Goal: Task Accomplishment & Management: Manage account settings

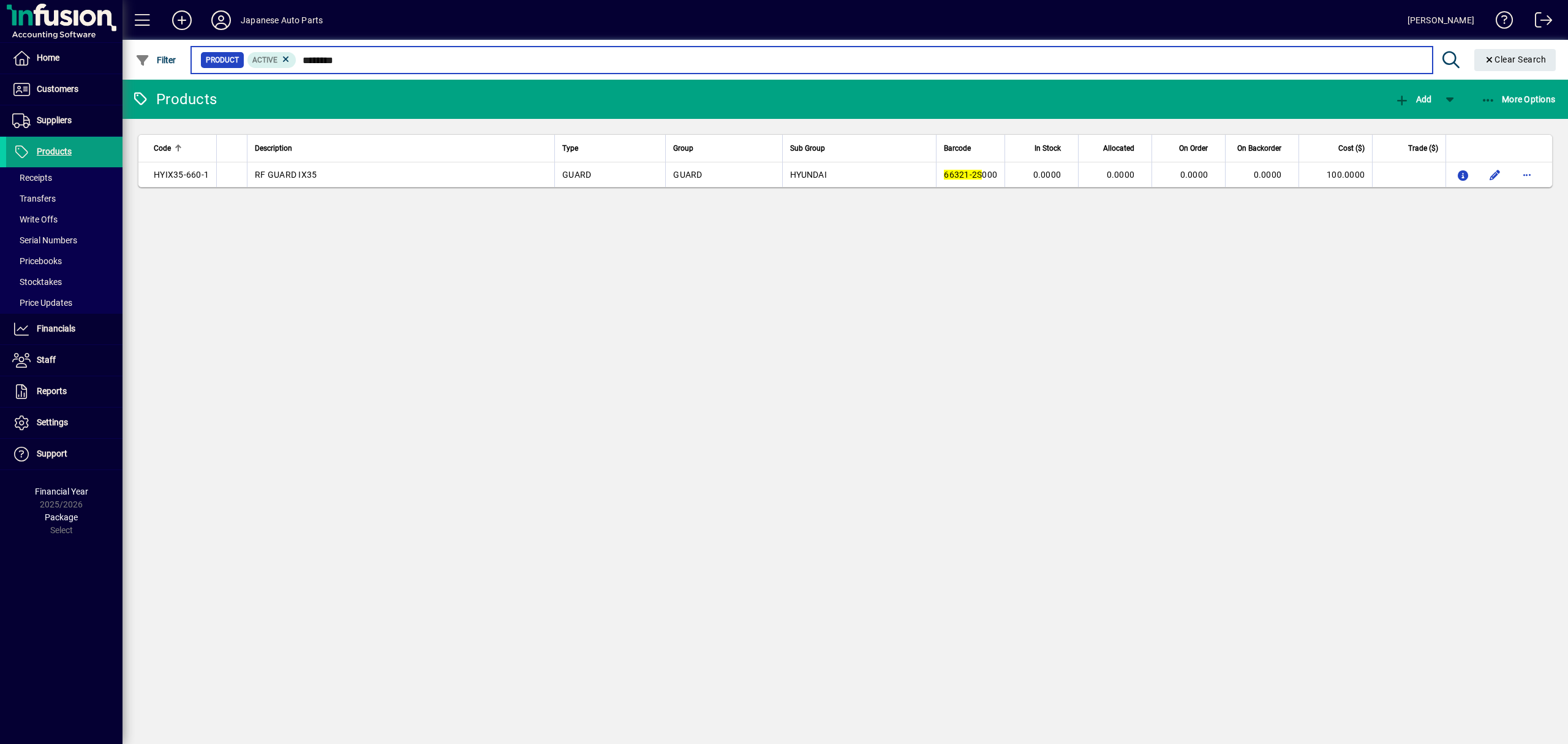
drag, startPoint x: 381, startPoint y: 58, endPoint x: -190, endPoint y: -7, distance: 574.7
click at [0, 0] on html "Home Customers Invoices Payments Quotes Backorders Communications Suppliers Inv…" at bounding box center [784, 372] width 1568 height 744
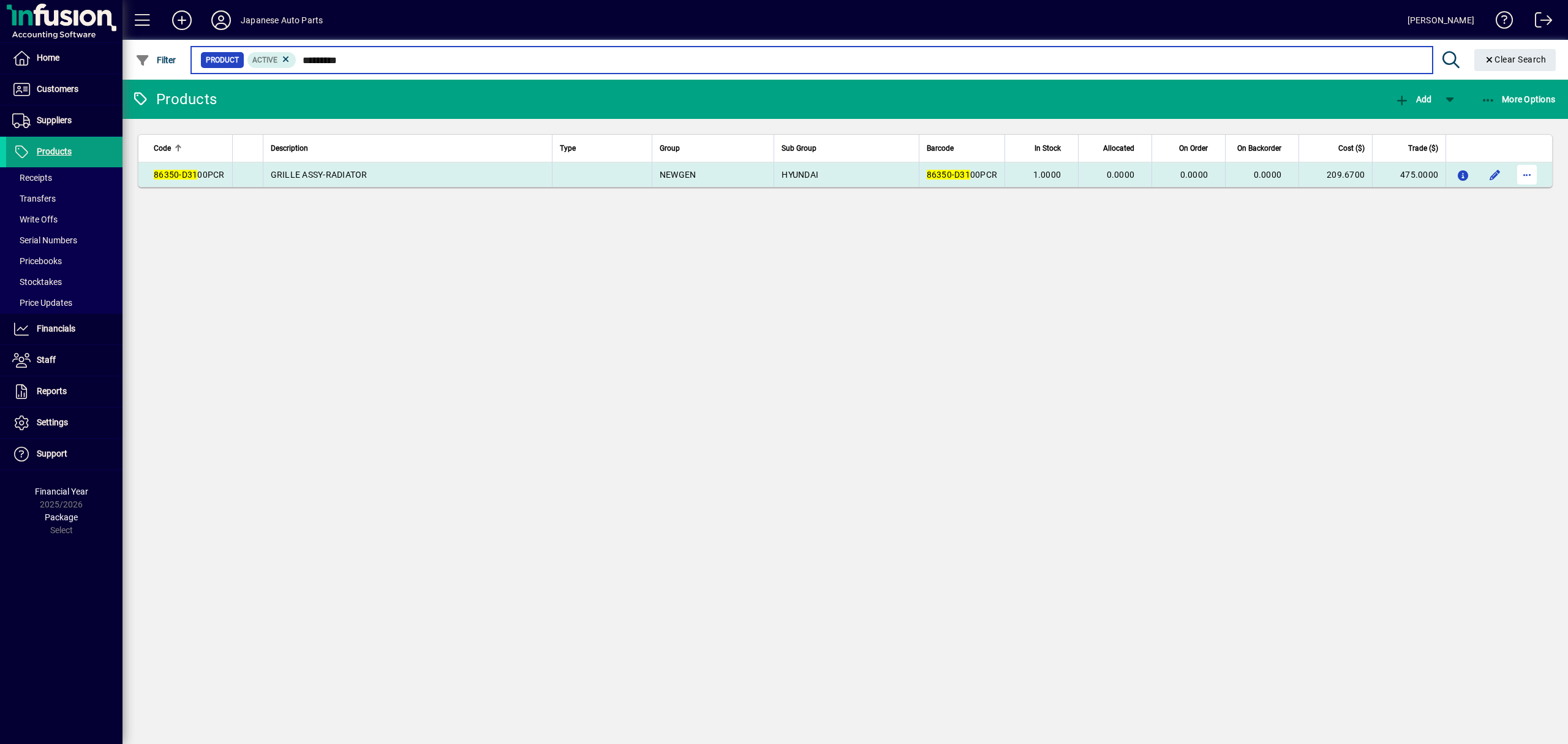
type input "*********"
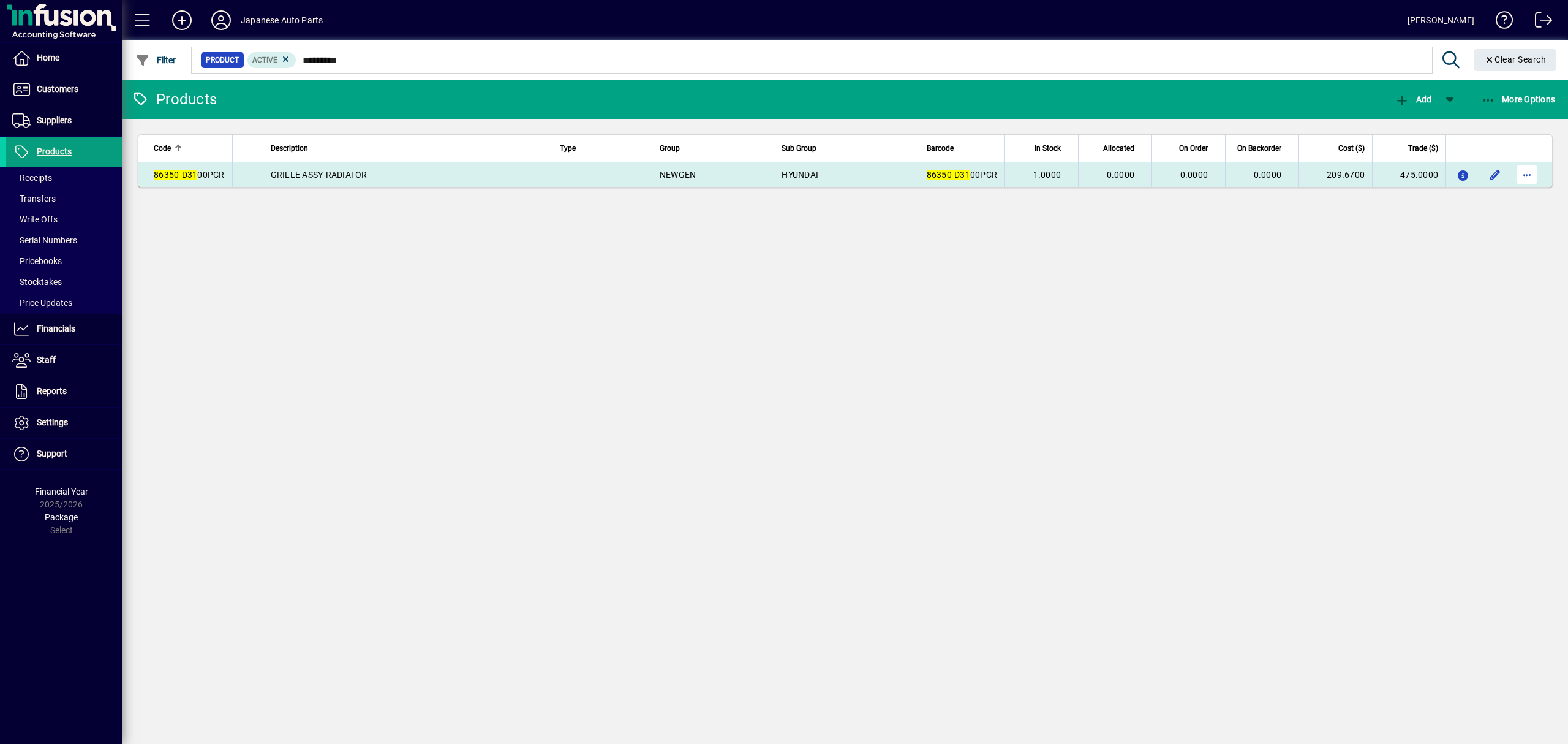
click at [1537, 166] on span "button" at bounding box center [1527, 175] width 29 height 29
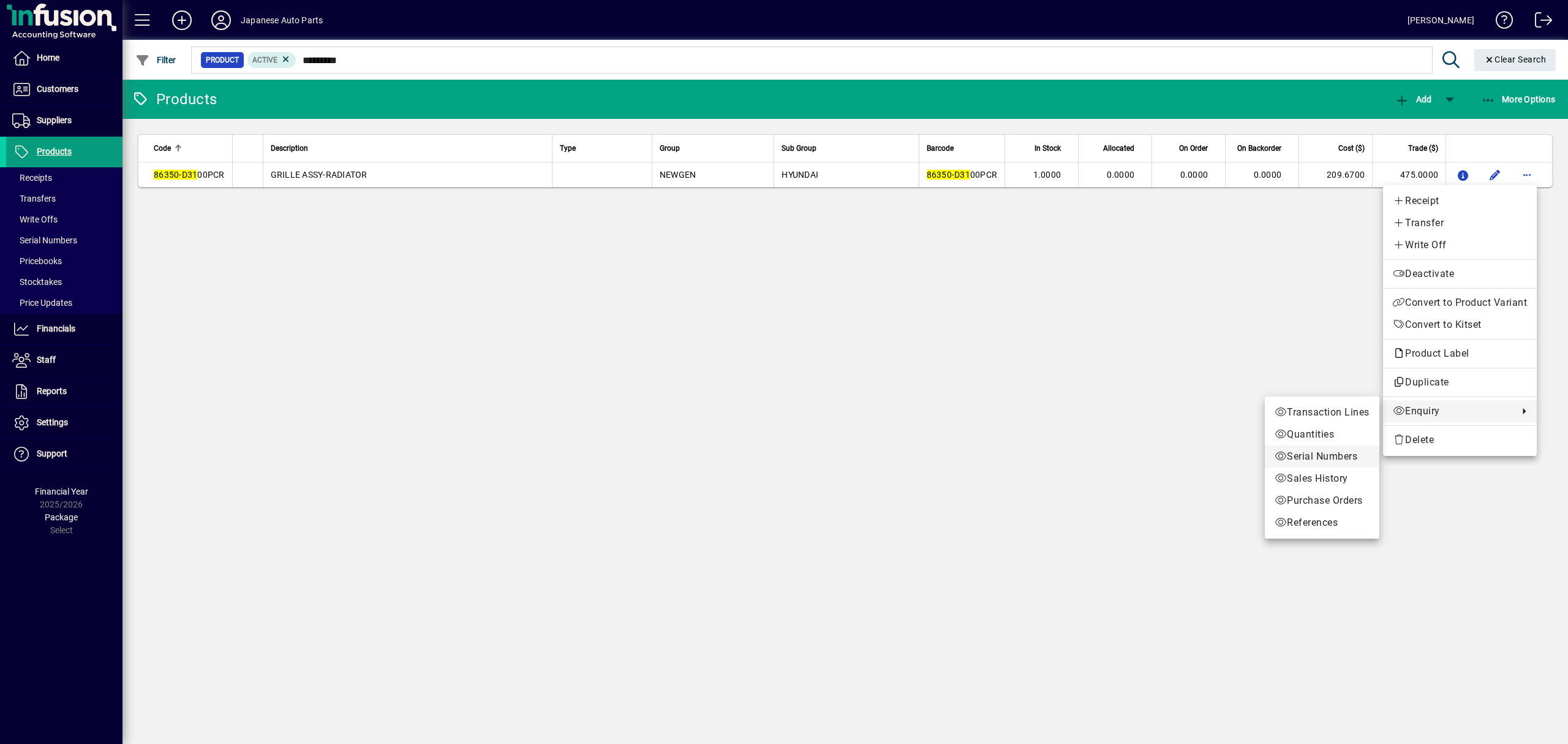
click at [1336, 455] on span "Serial Numbers" at bounding box center [1322, 456] width 95 height 15
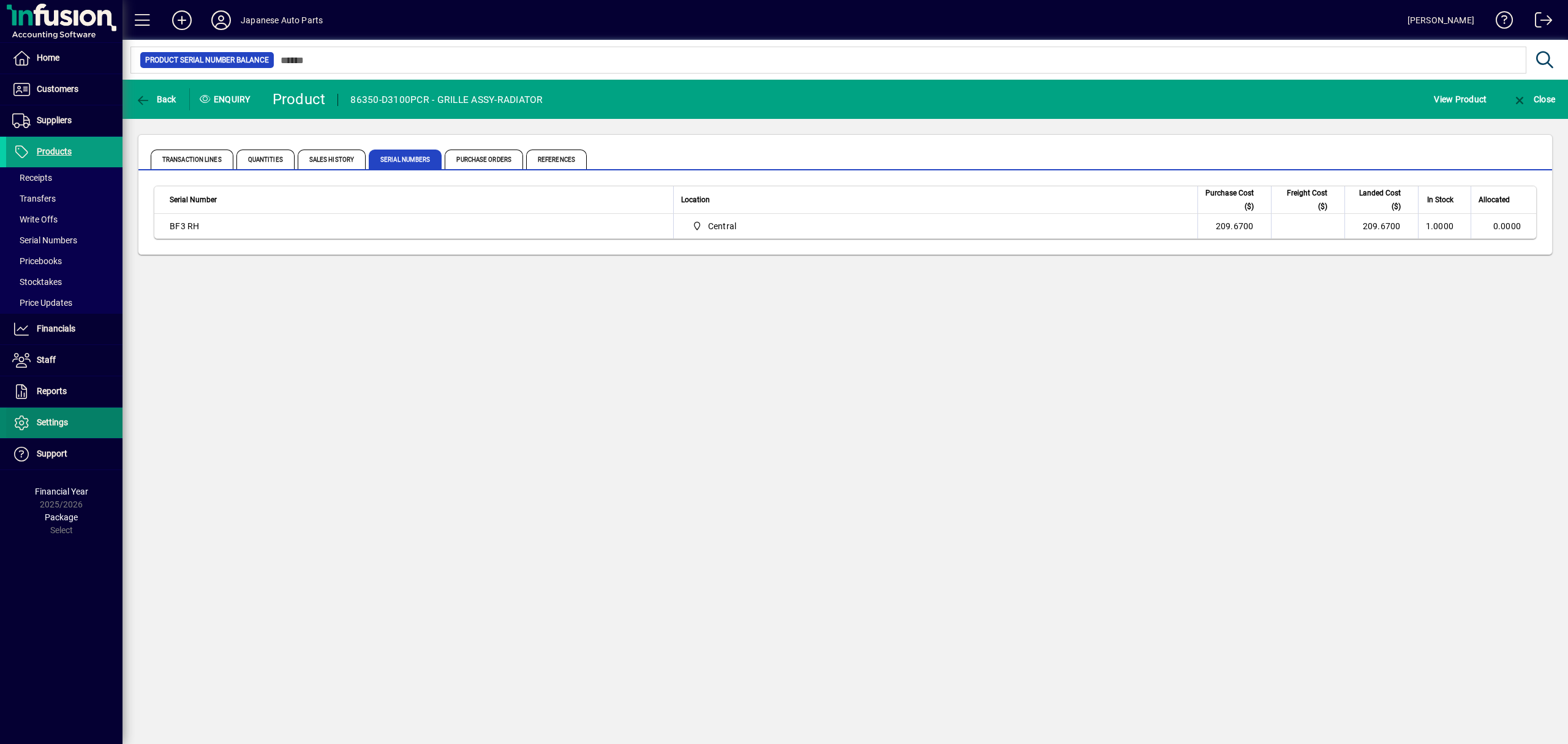
click at [62, 433] on span at bounding box center [64, 423] width 117 height 29
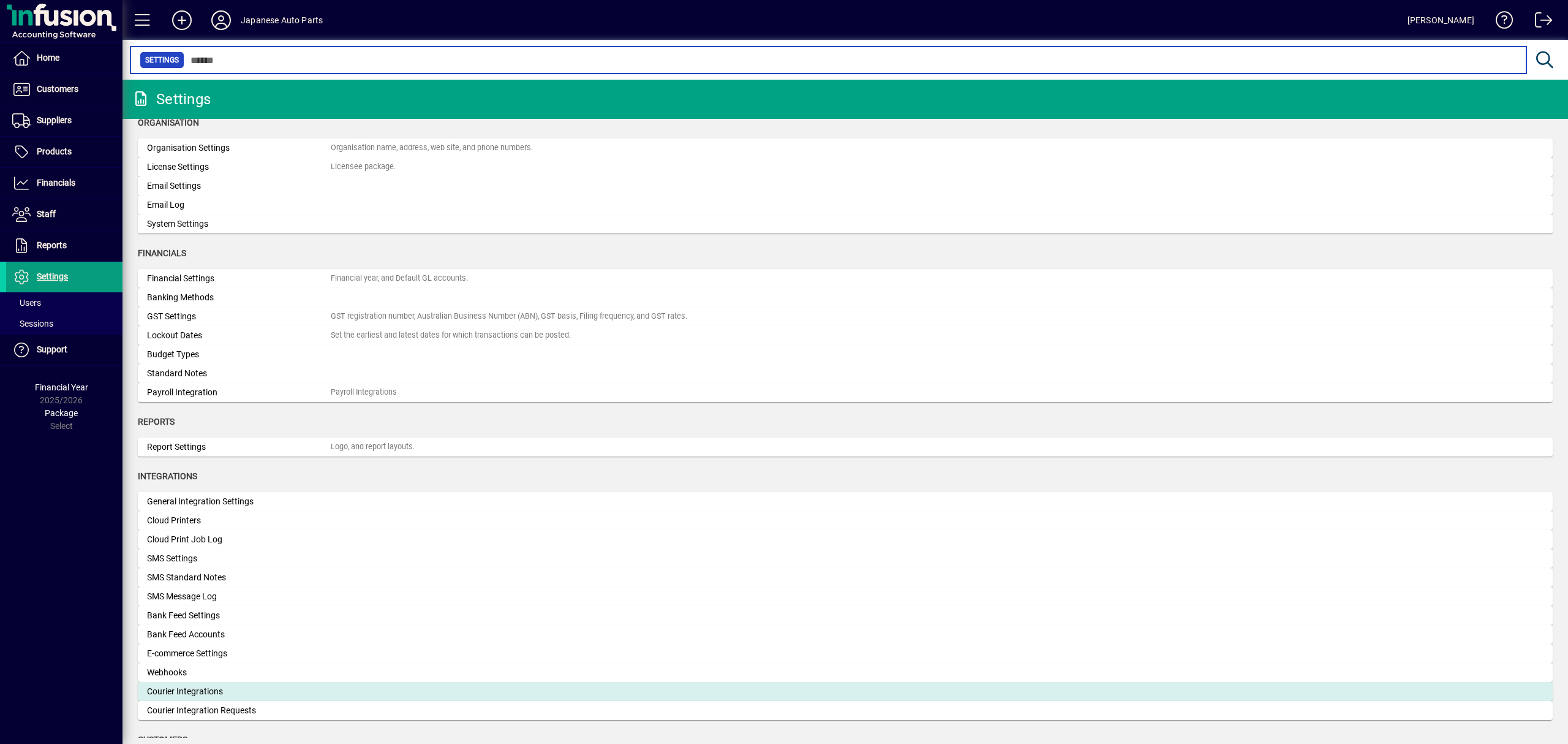
scroll to position [290, 0]
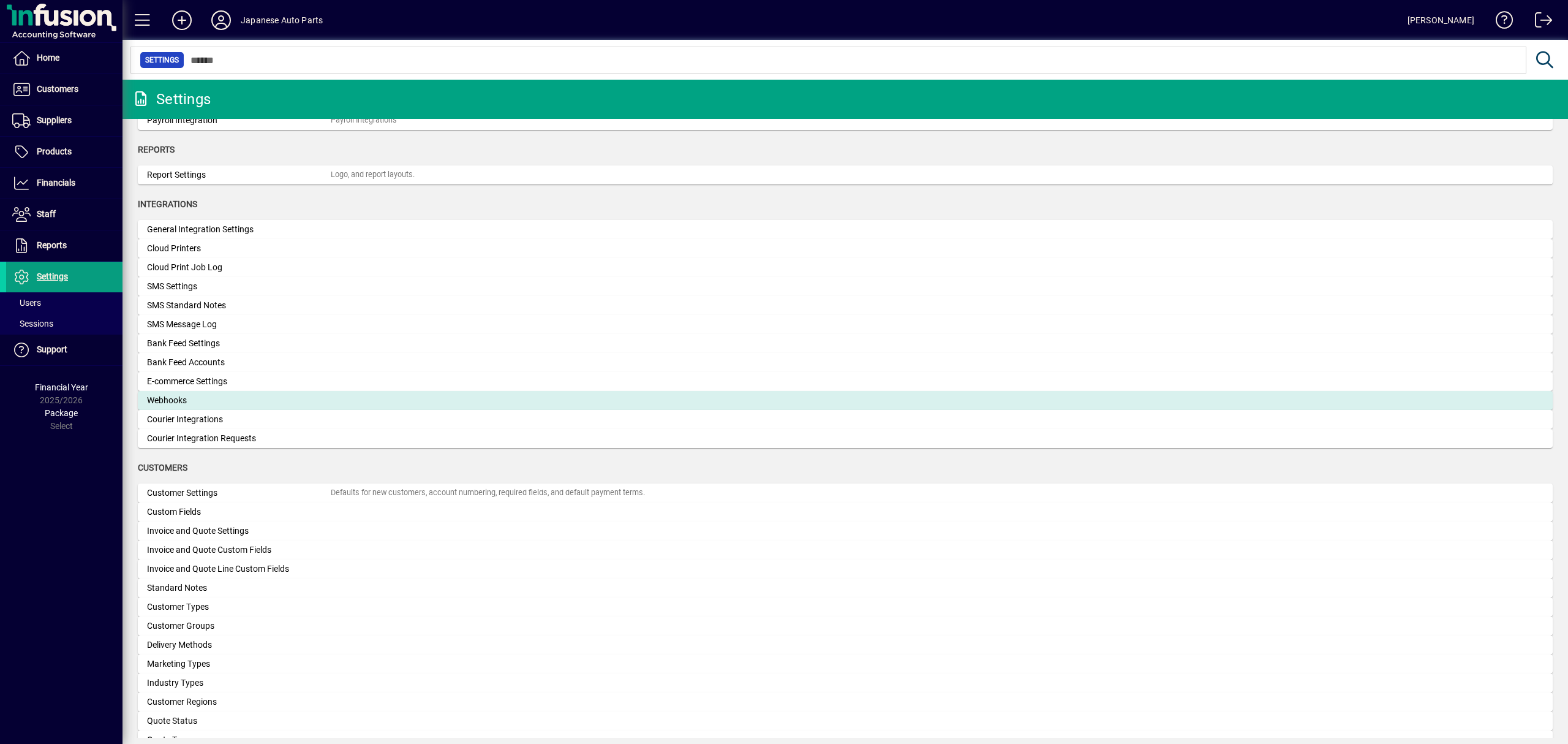
click at [174, 396] on div "Webhooks" at bounding box center [238, 399] width 183 height 13
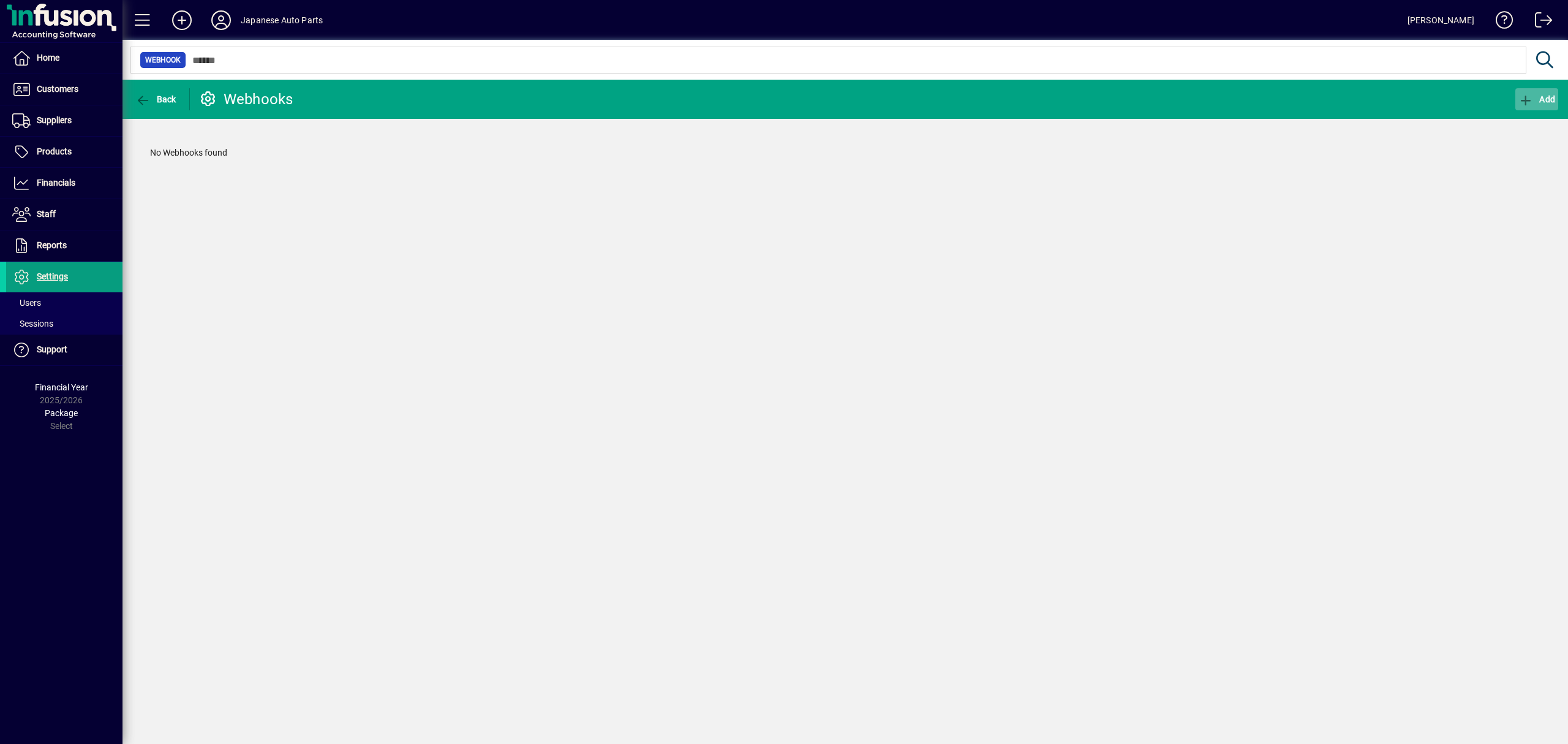
click at [1540, 101] on span "Add" at bounding box center [1537, 99] width 36 height 10
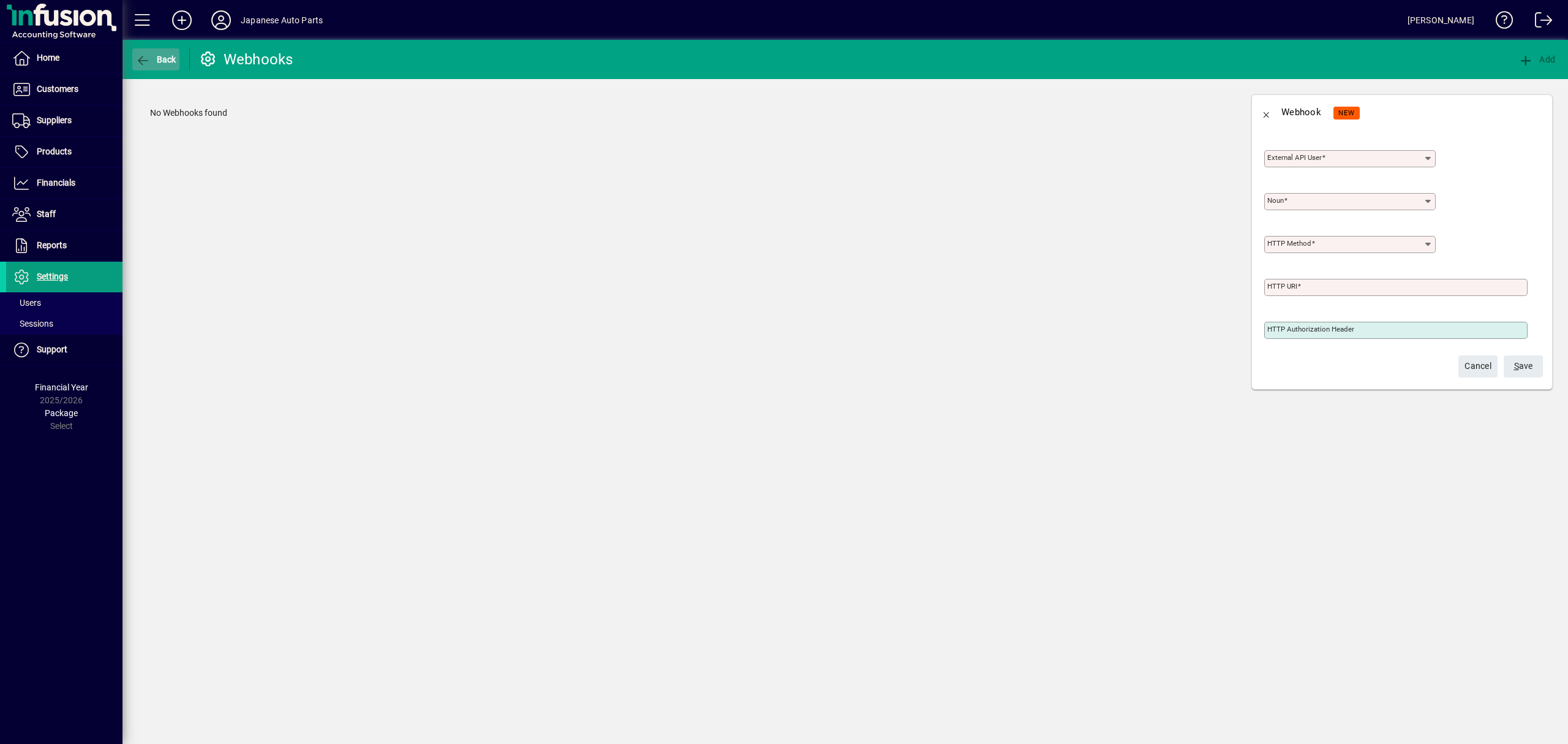
click at [152, 66] on span "button" at bounding box center [156, 60] width 47 height 29
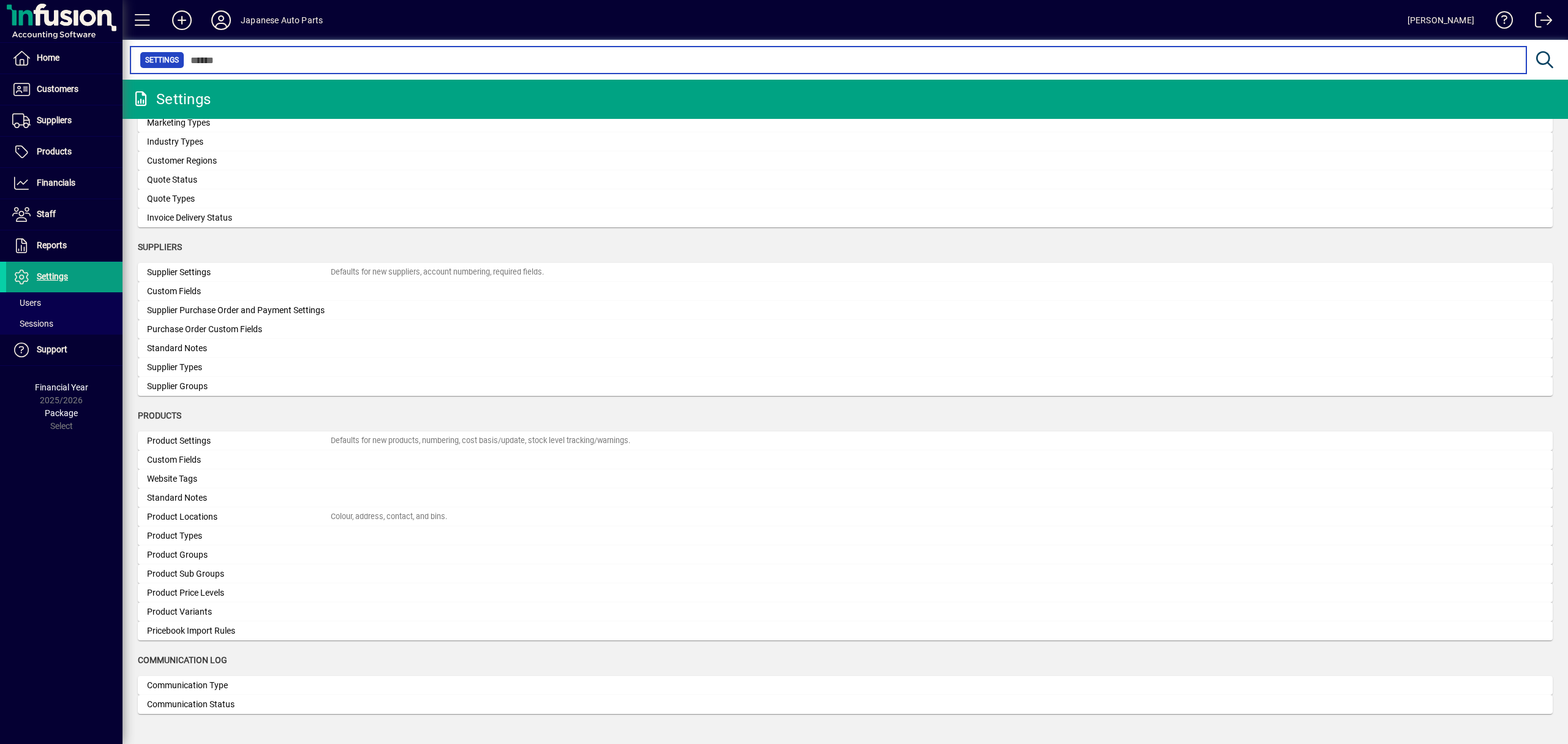
scroll to position [834, 0]
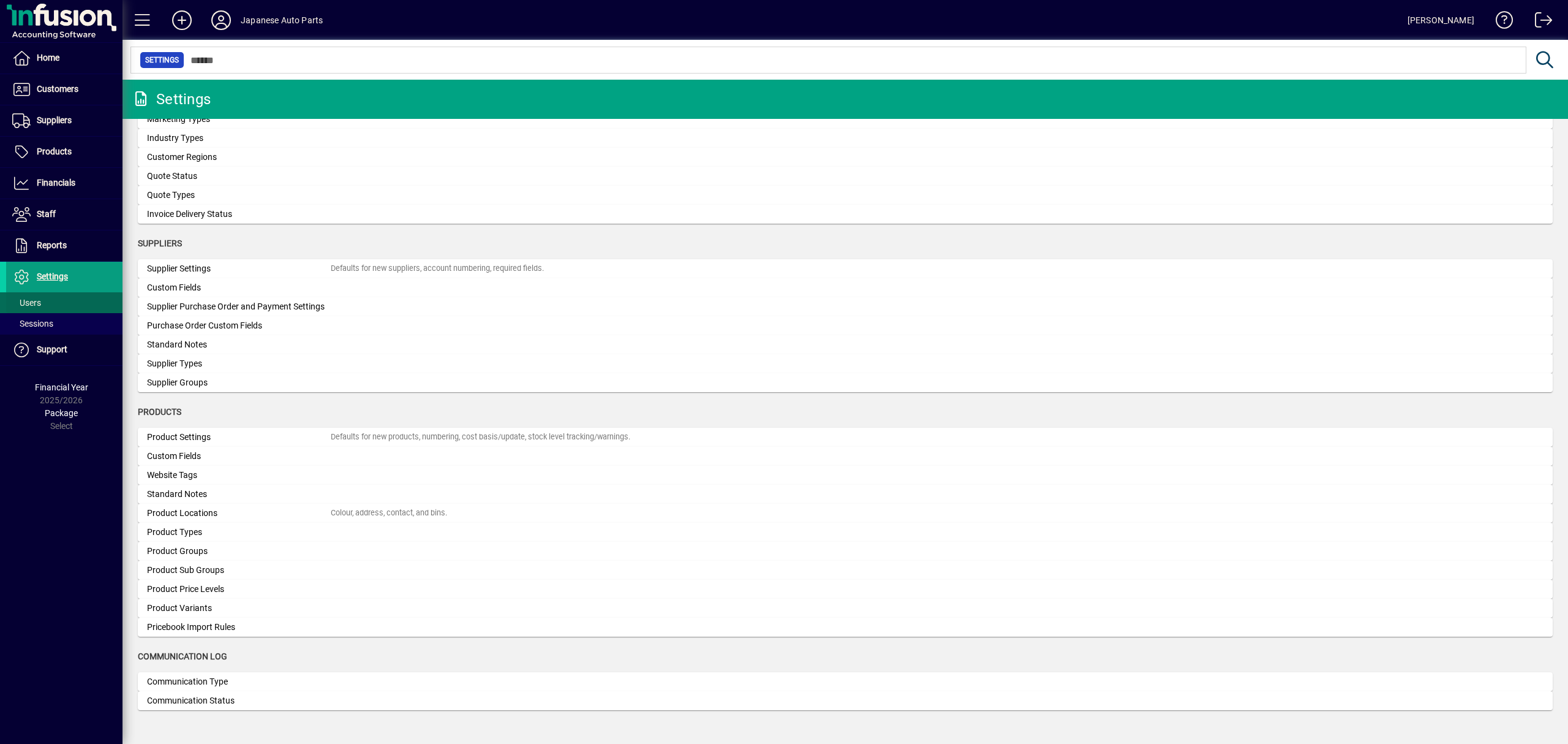
click at [34, 305] on span "Users" at bounding box center [26, 302] width 28 height 10
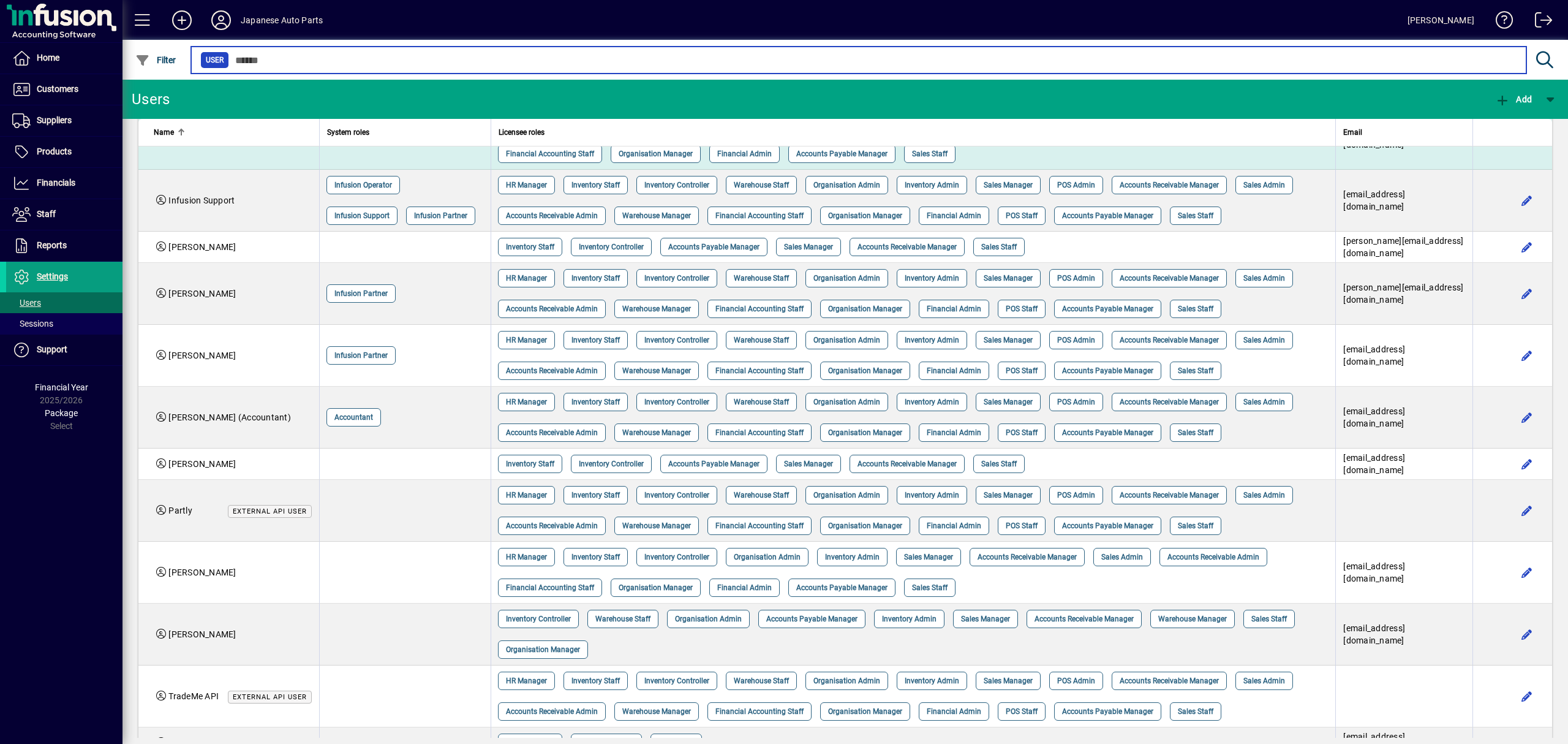
scroll to position [101, 0]
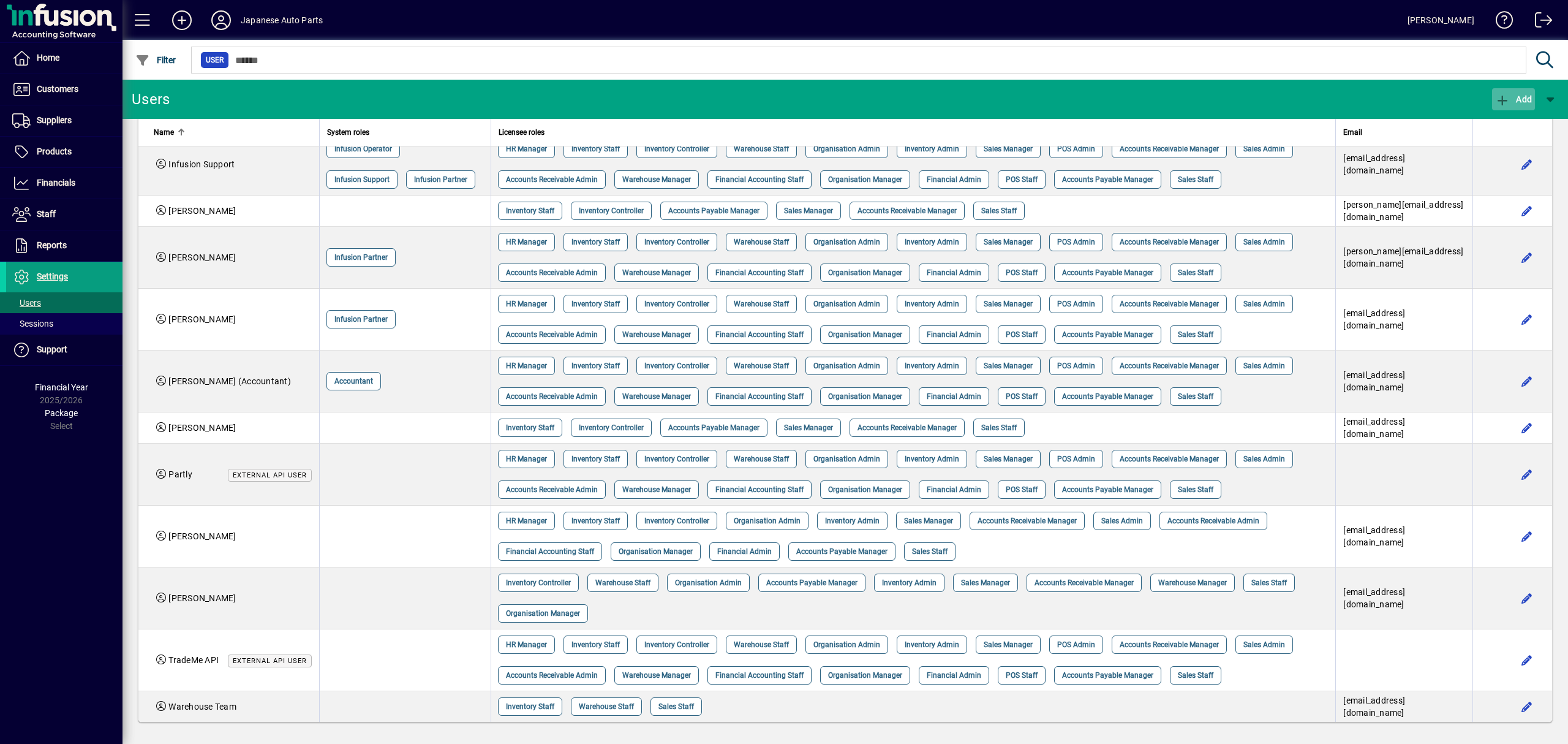
click at [1502, 99] on icon "button" at bounding box center [1503, 100] width 16 height 12
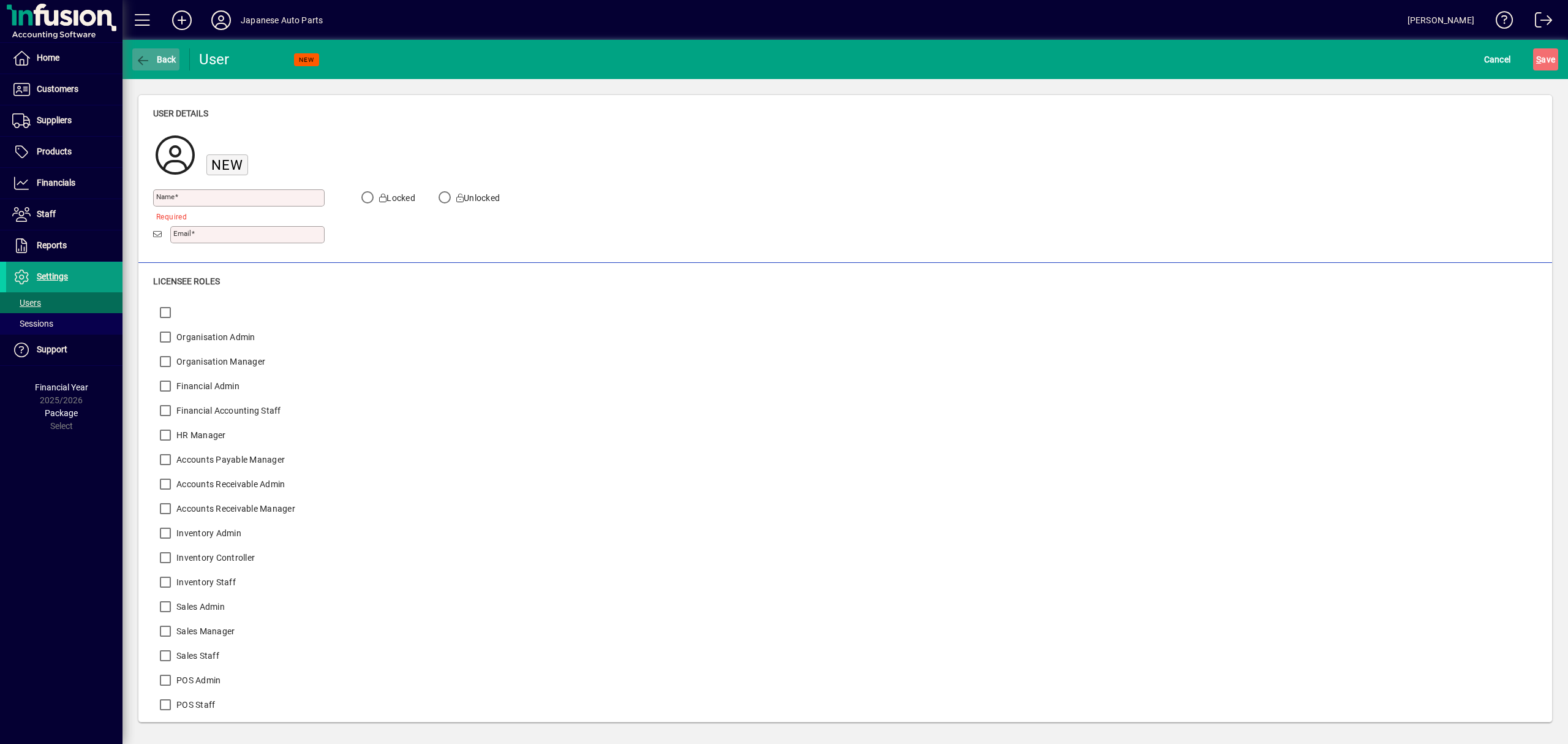
click at [153, 50] on span "button" at bounding box center [156, 60] width 47 height 29
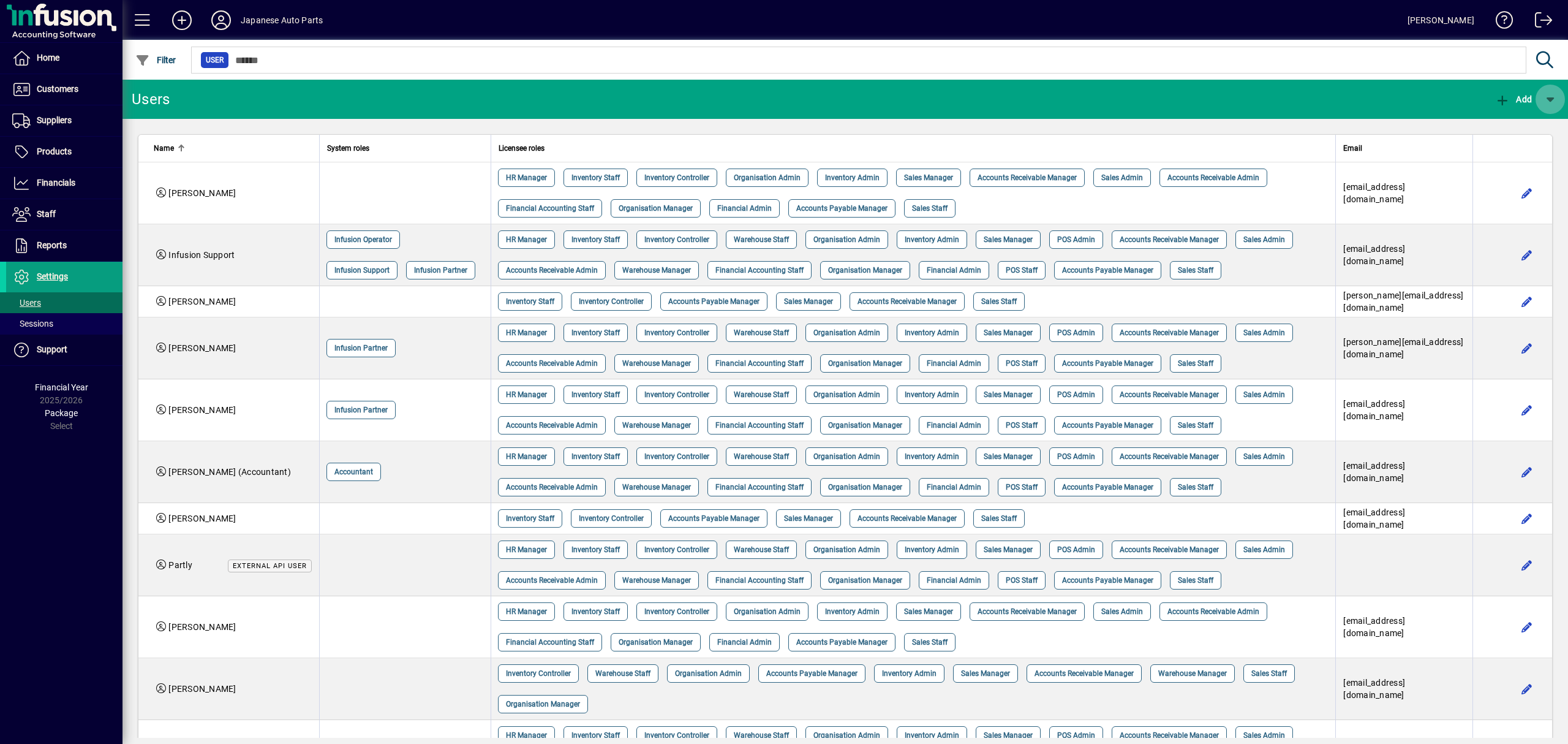
click at [1556, 104] on span "button" at bounding box center [1550, 99] width 29 height 29
click at [1508, 128] on span "External API User" at bounding box center [1506, 132] width 92 height 10
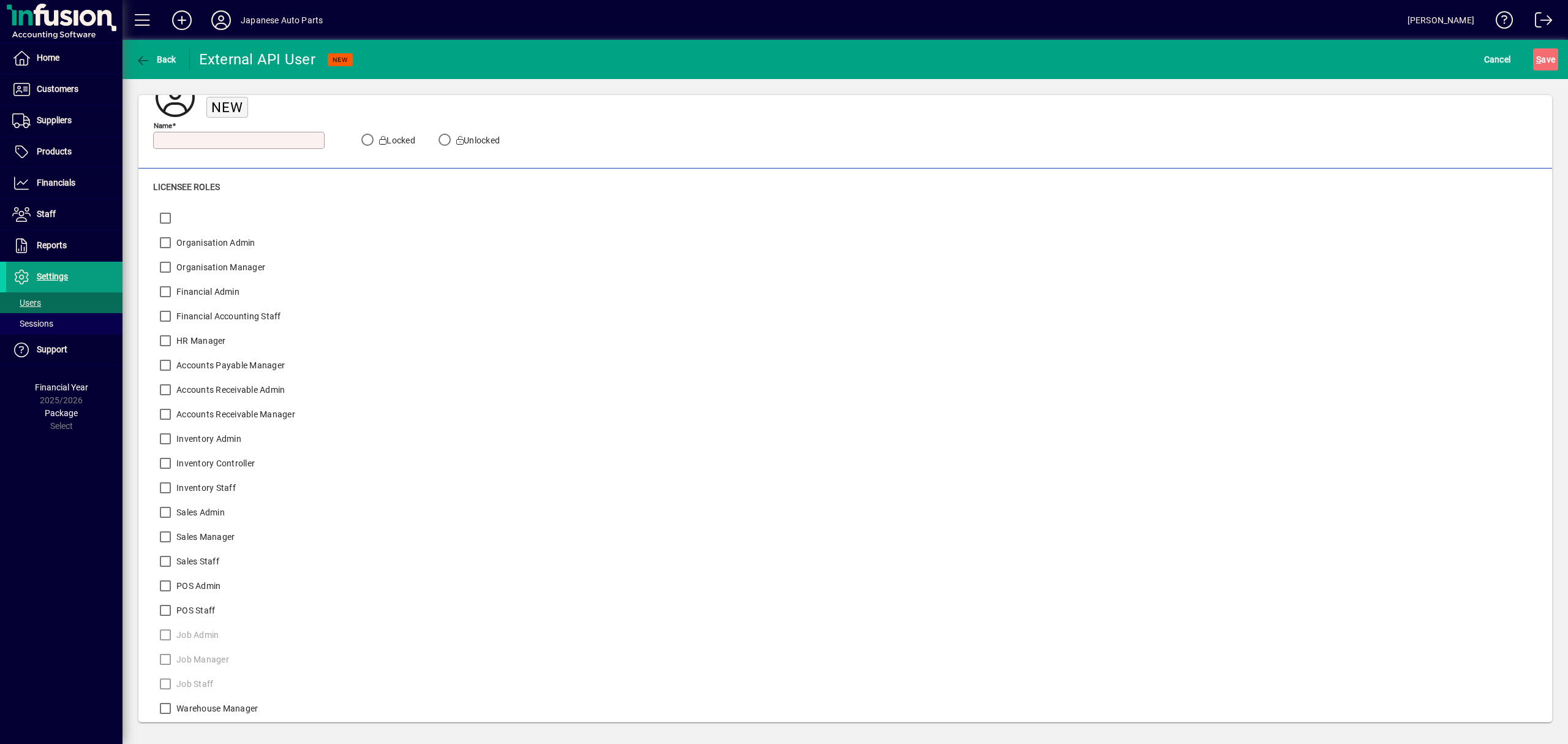
scroll to position [86, 0]
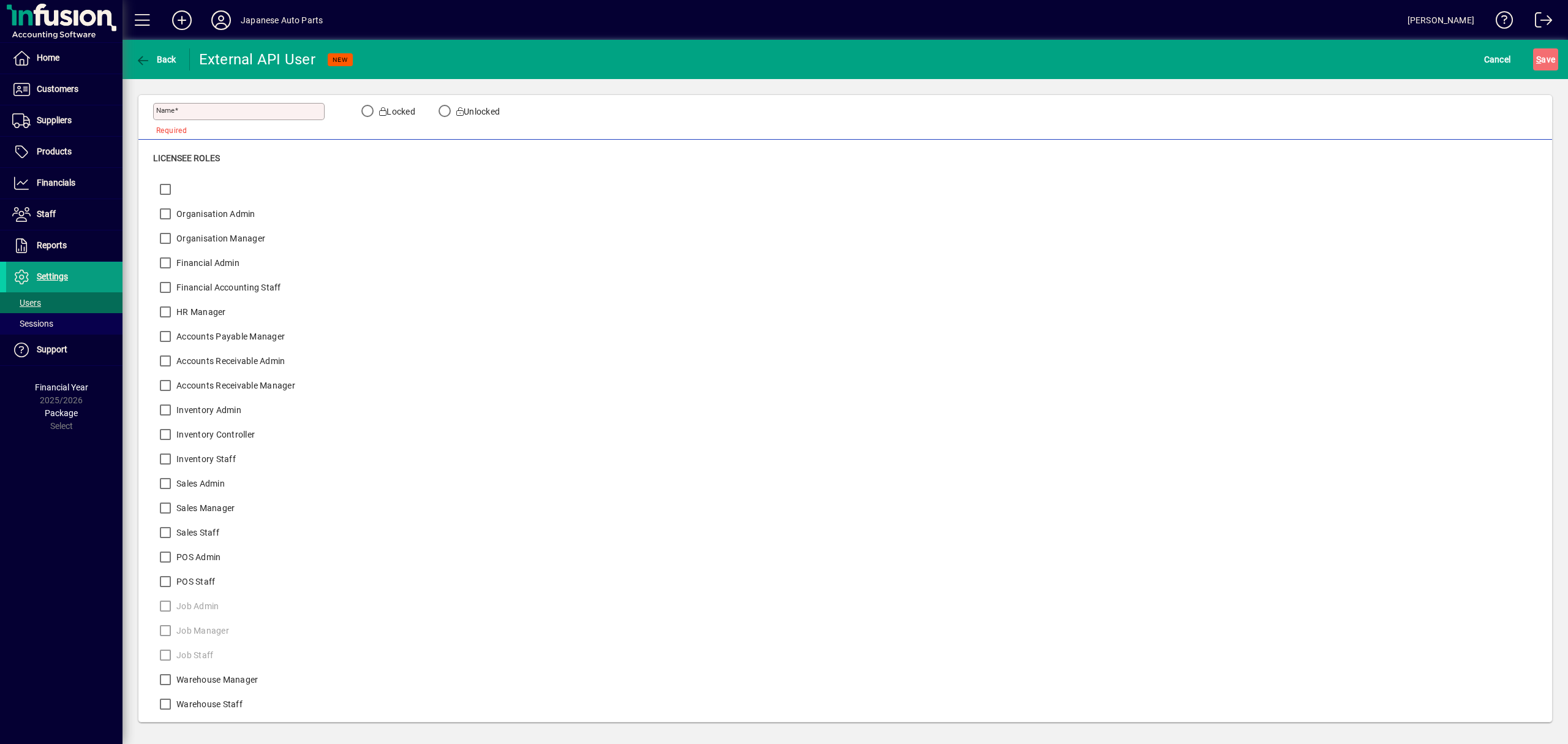
click at [267, 111] on input "Name" at bounding box center [239, 112] width 168 height 10
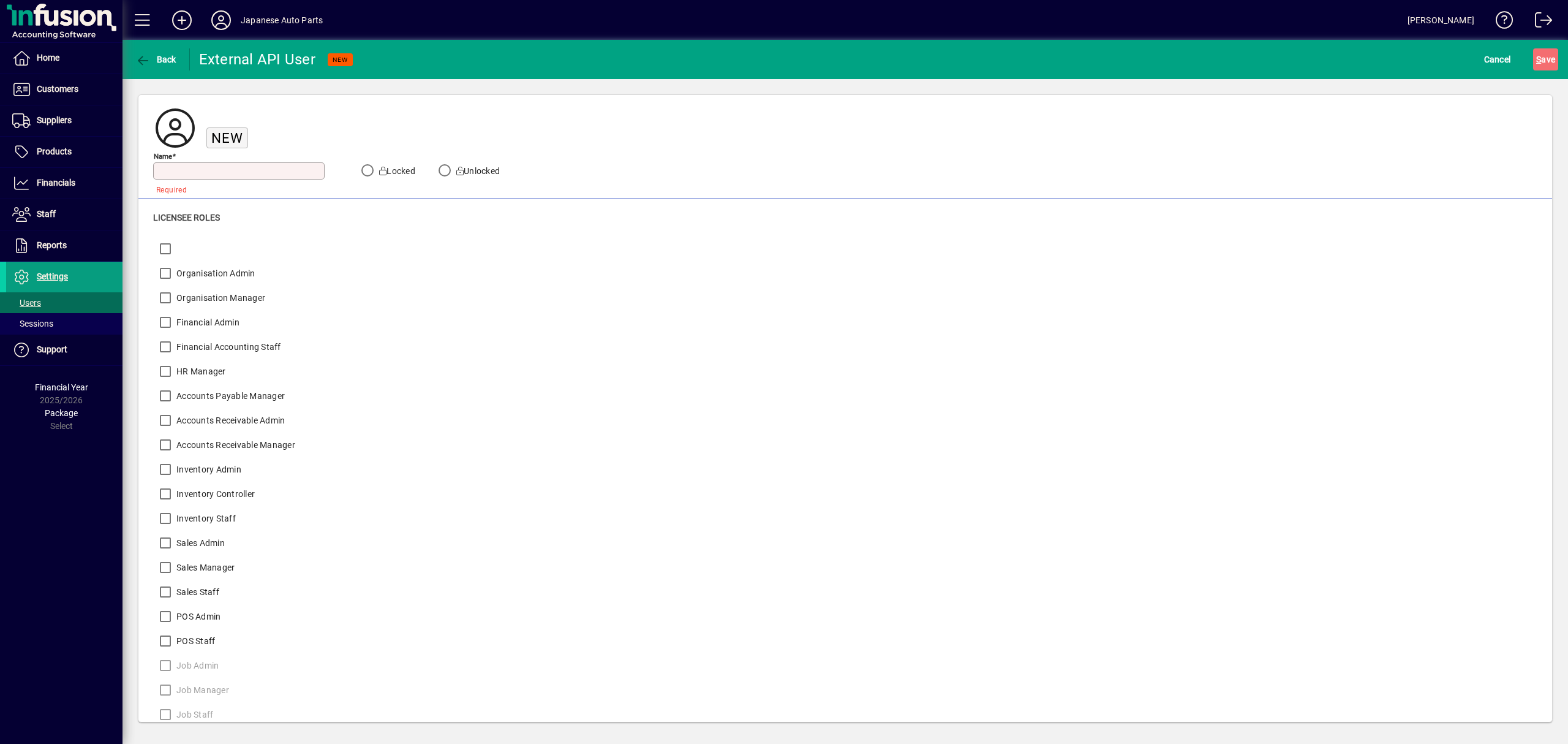
scroll to position [0, 0]
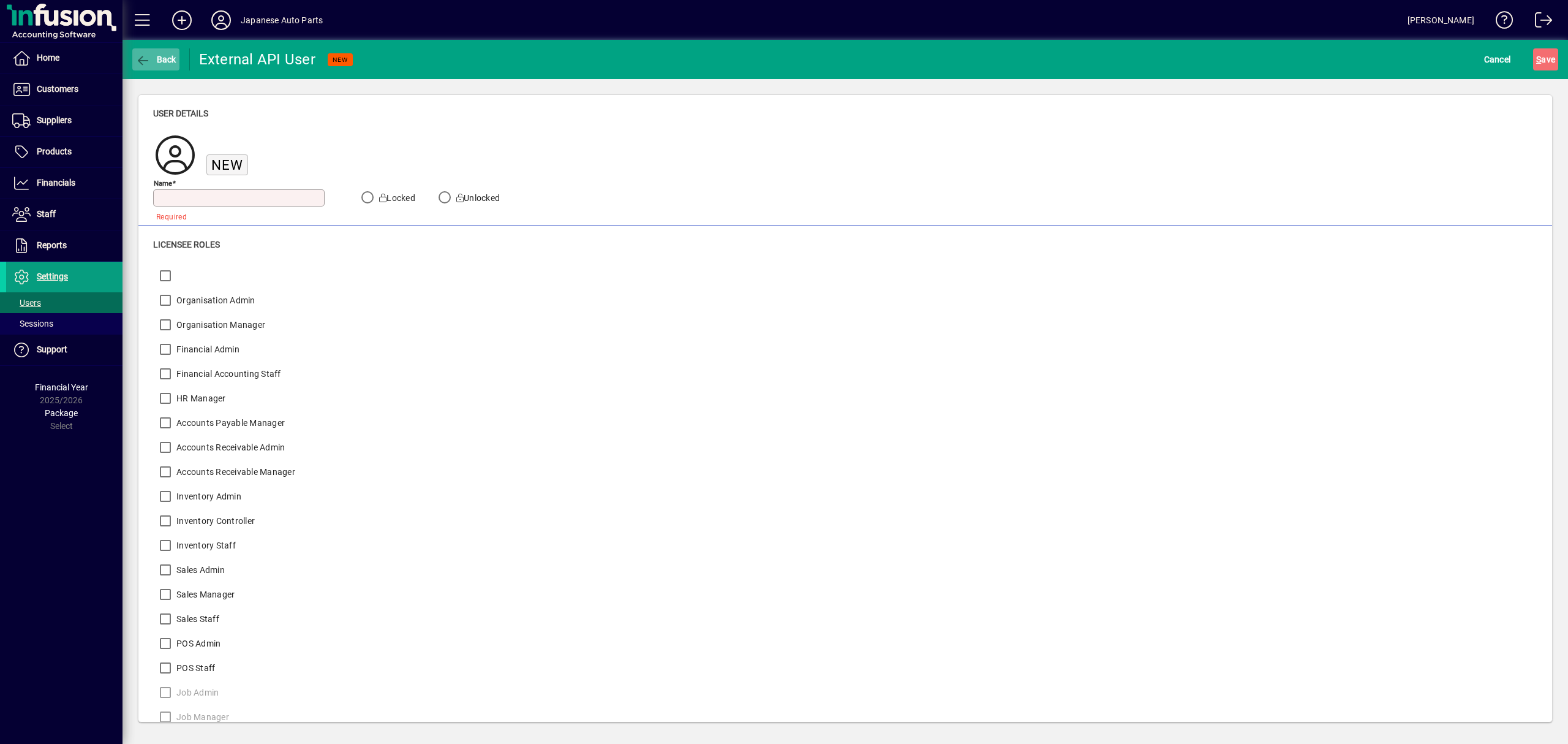
click at [157, 66] on span "button" at bounding box center [156, 60] width 47 height 29
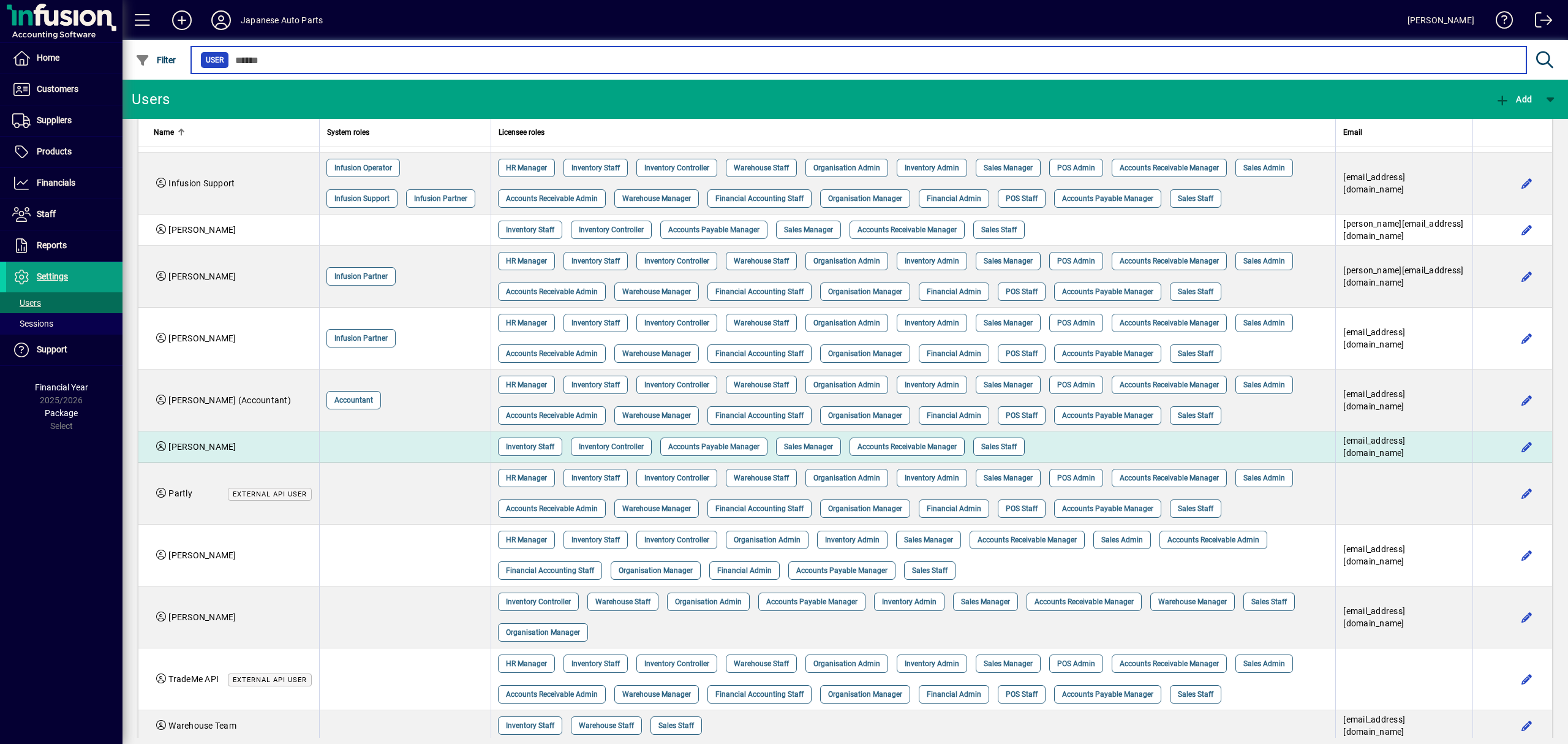
scroll to position [101, 0]
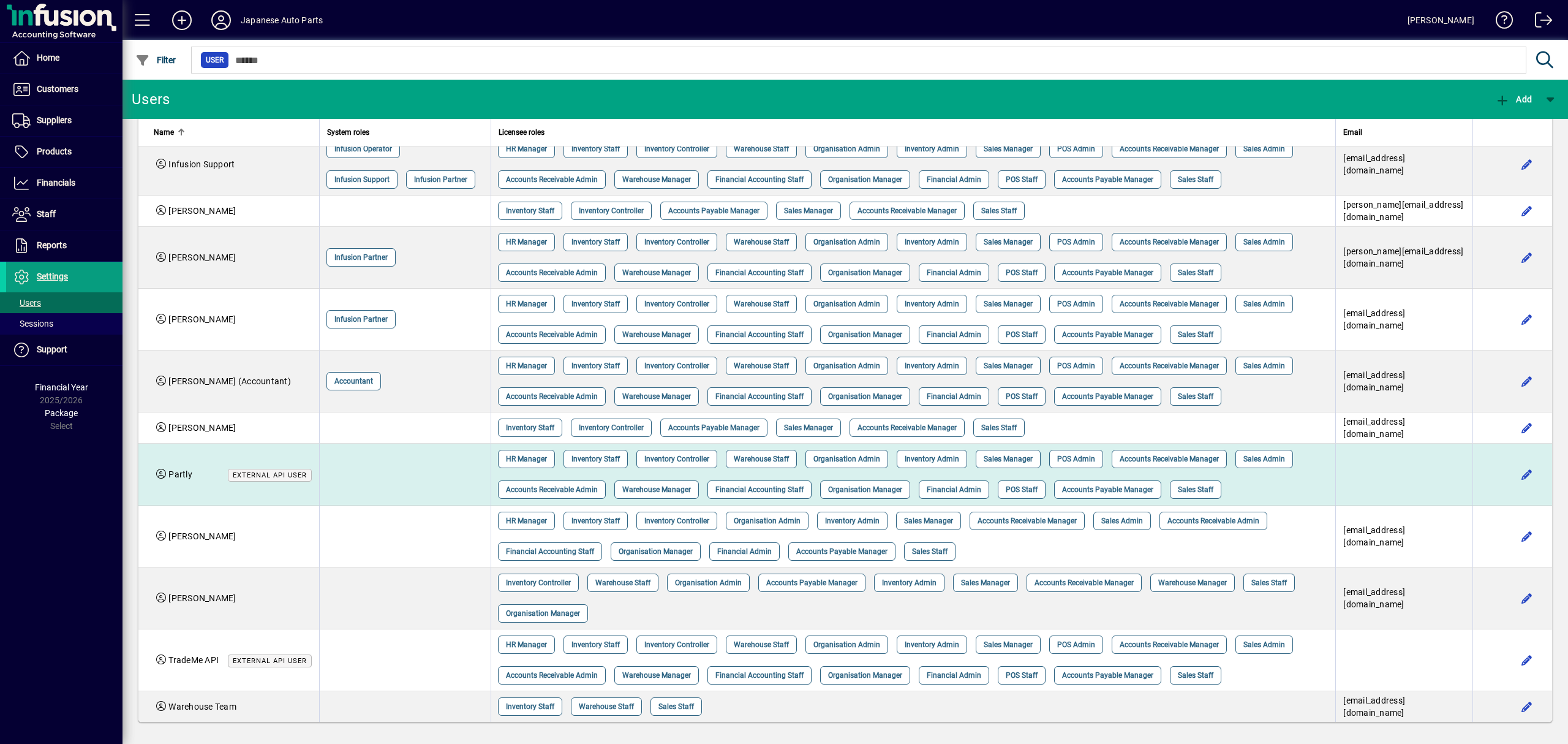
click at [211, 468] on div "Partly External API user" at bounding box center [233, 474] width 158 height 13
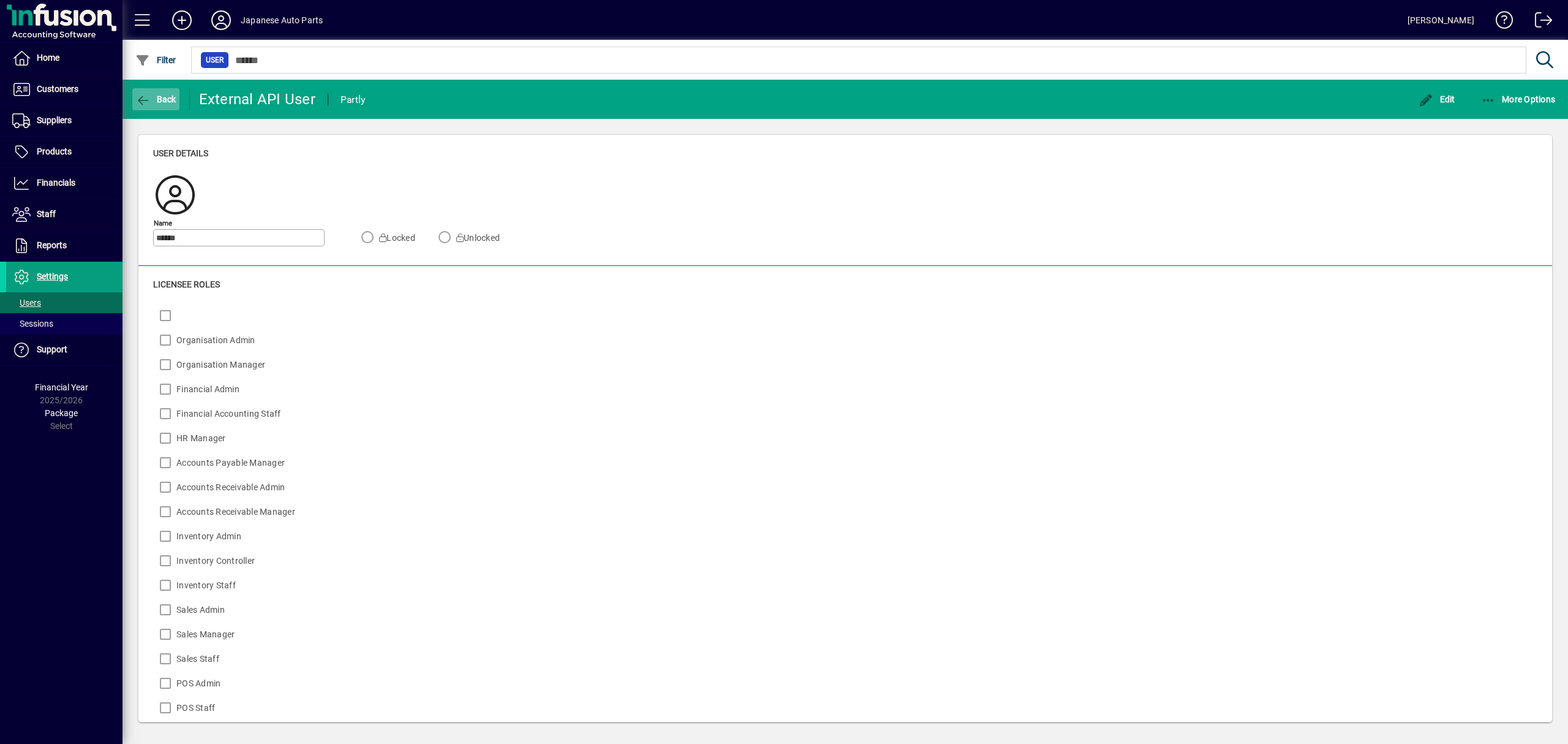
click at [168, 100] on span "Back" at bounding box center [156, 99] width 41 height 10
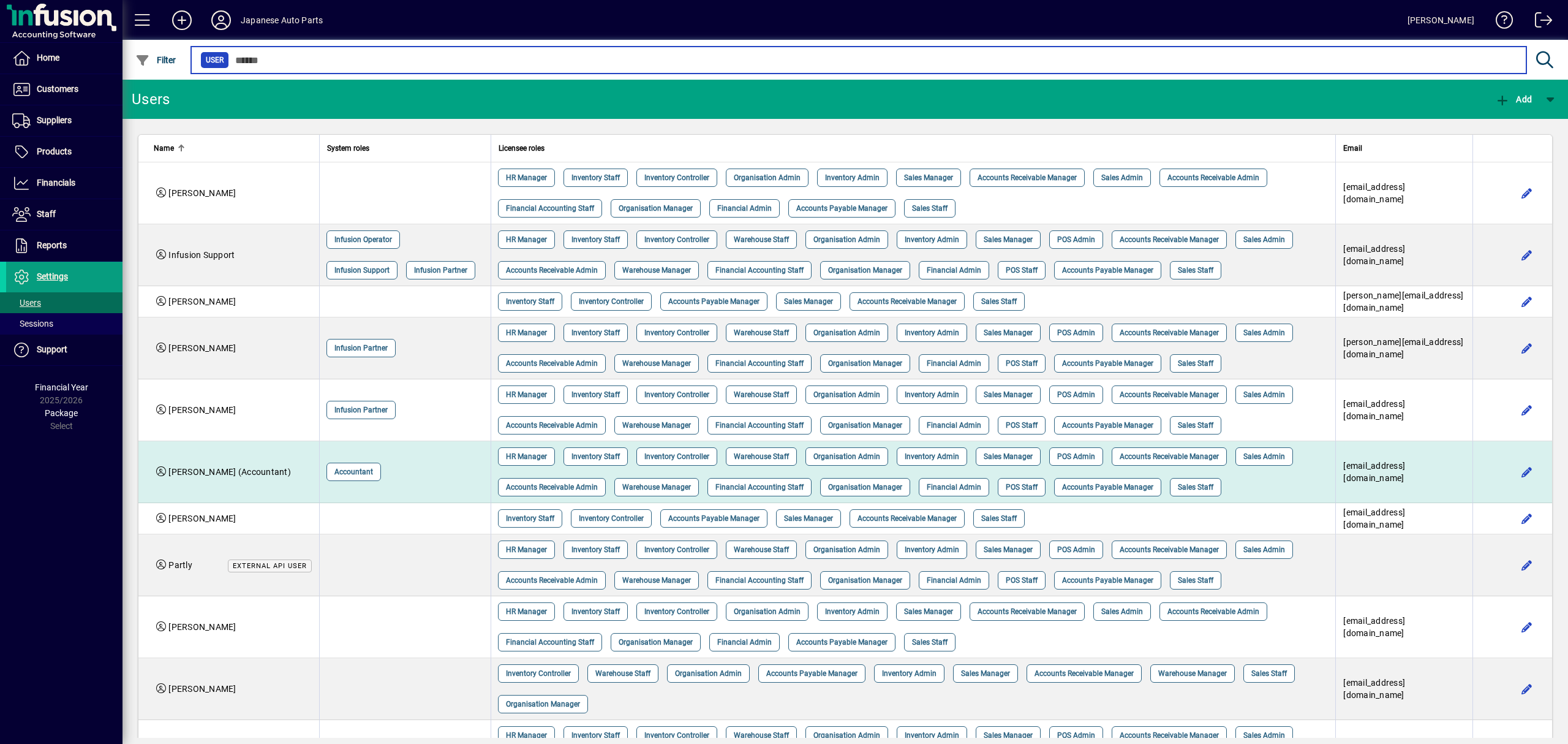
scroll to position [101, 0]
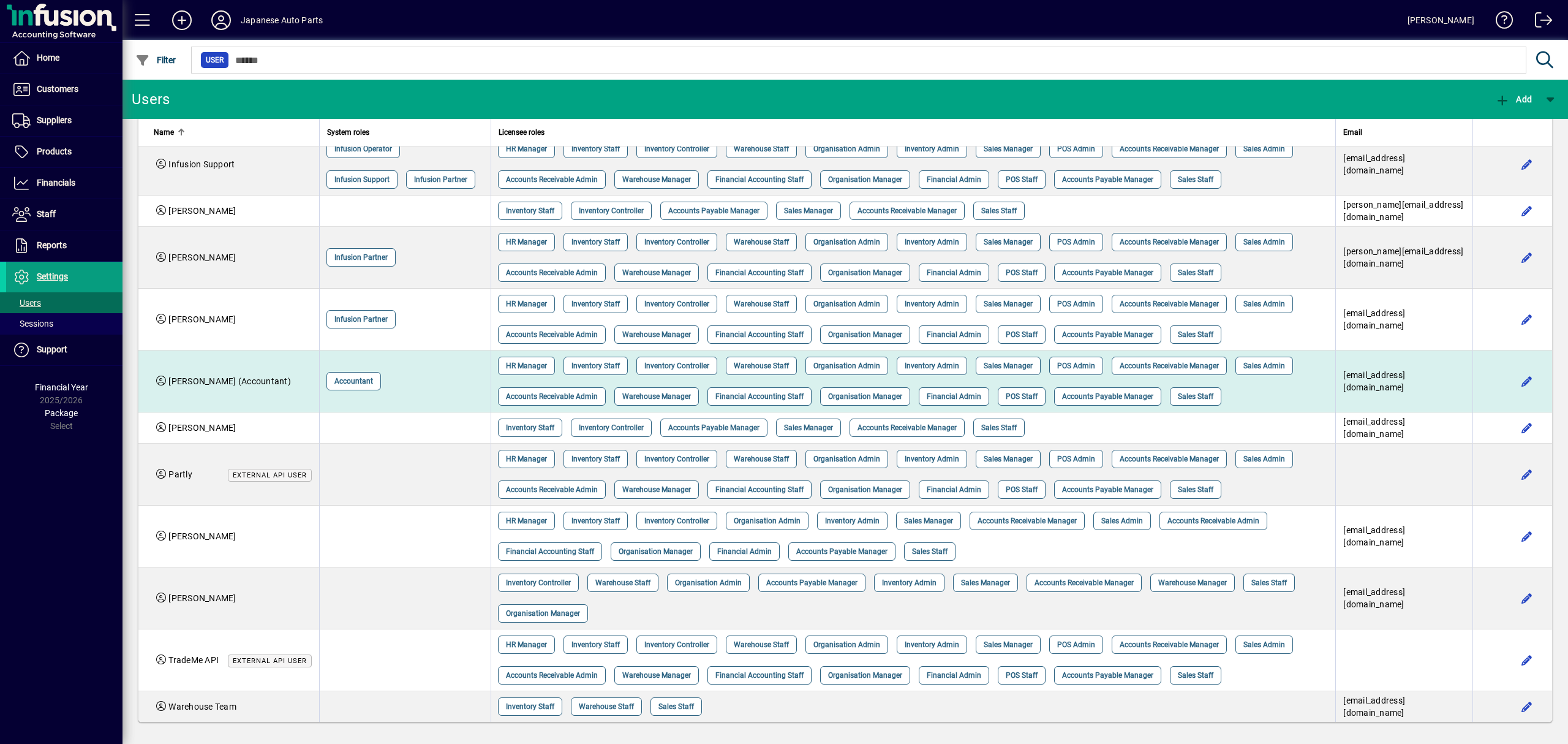
click at [227, 386] on td "[PERSON_NAME] (Accountant)" at bounding box center [229, 381] width 181 height 62
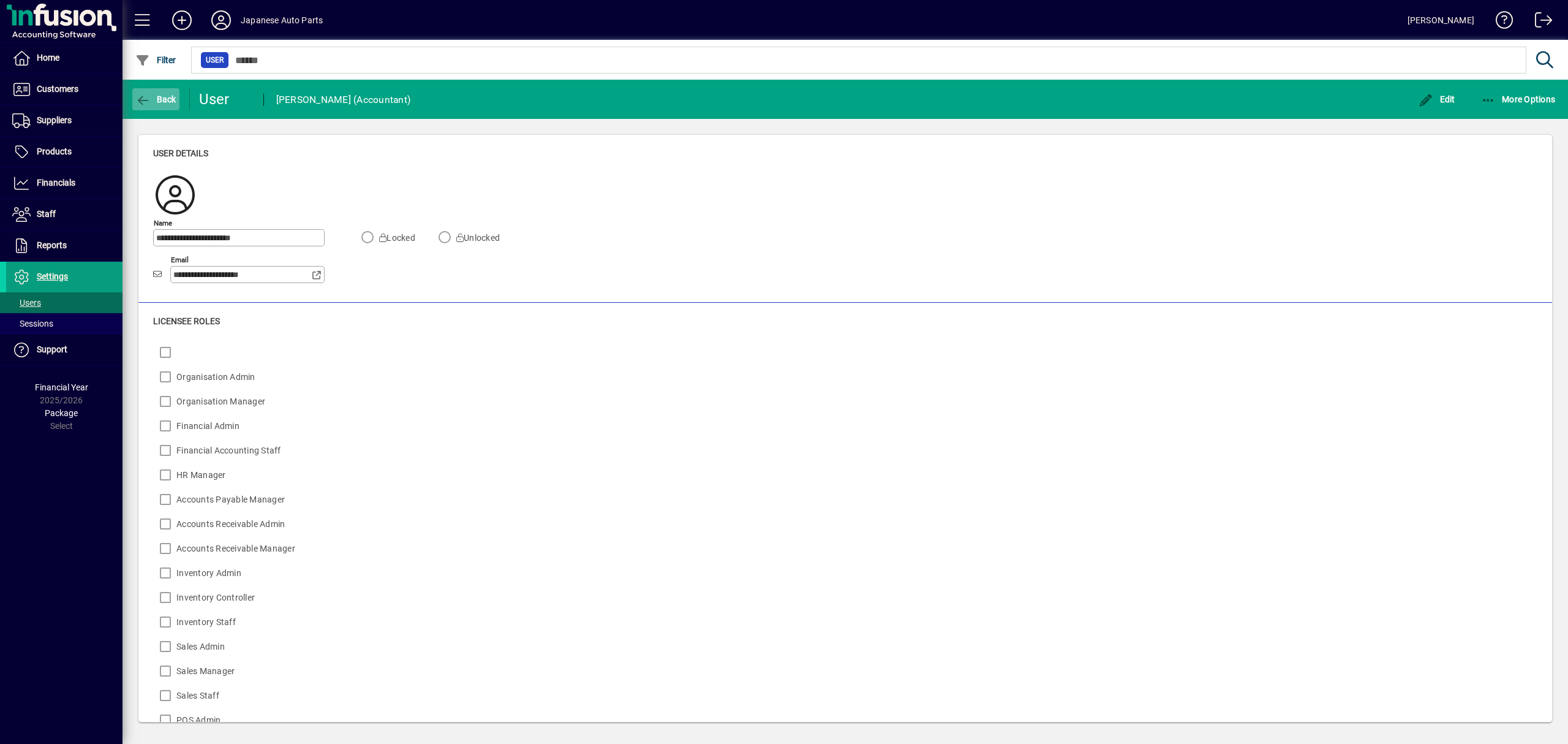
click at [145, 98] on icon "button" at bounding box center [143, 100] width 16 height 12
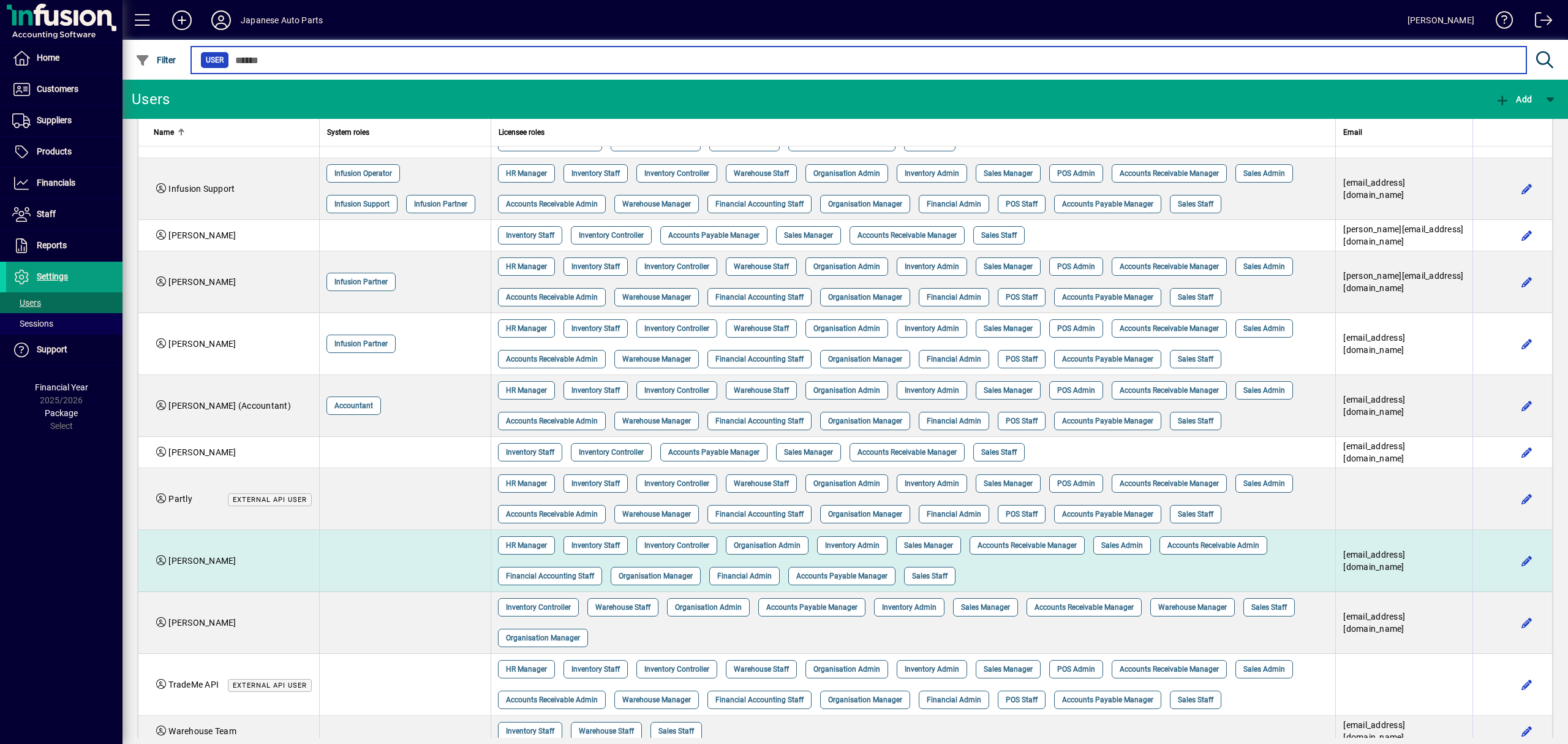
scroll to position [101, 0]
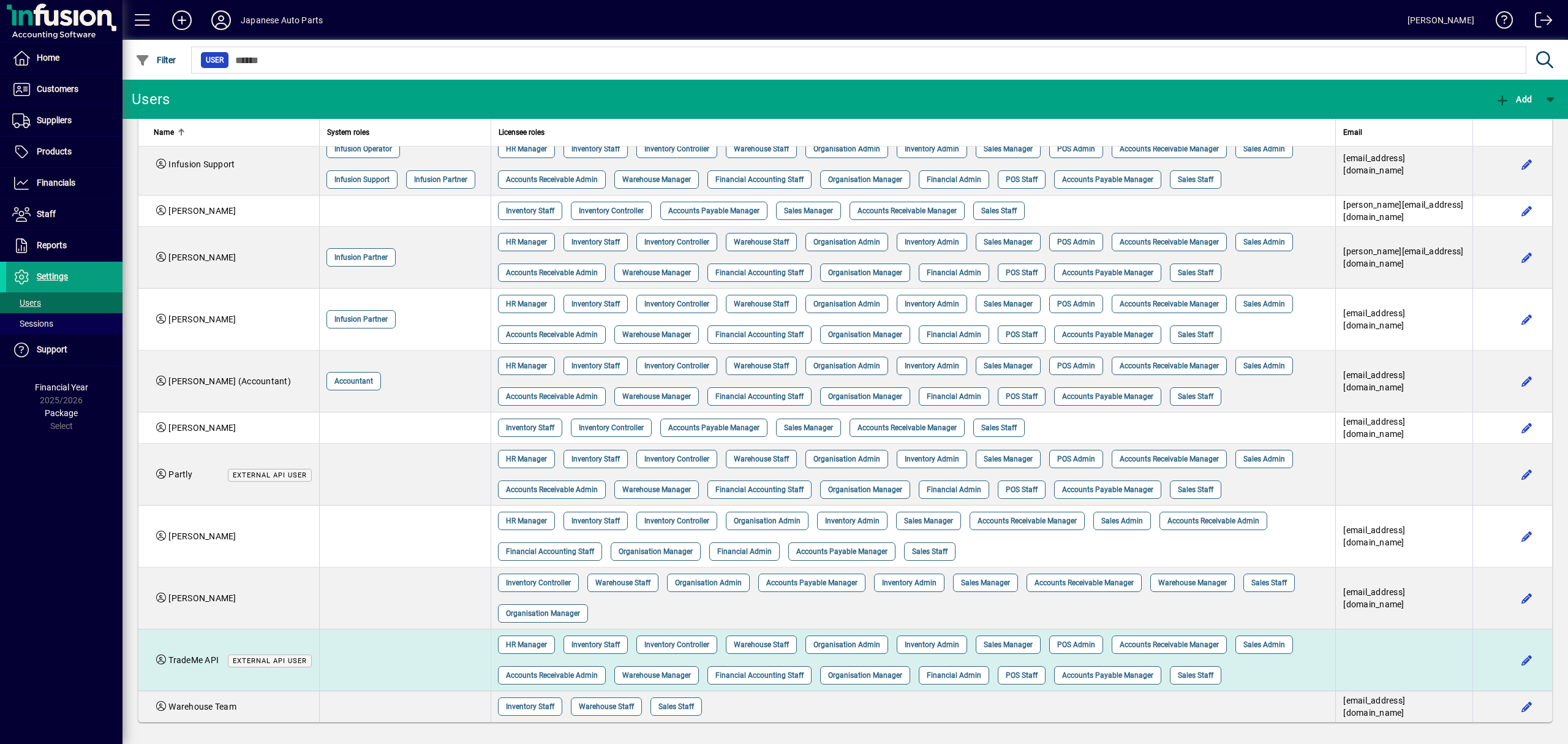
click at [202, 661] on span "TradeMe API" at bounding box center [193, 660] width 50 height 10
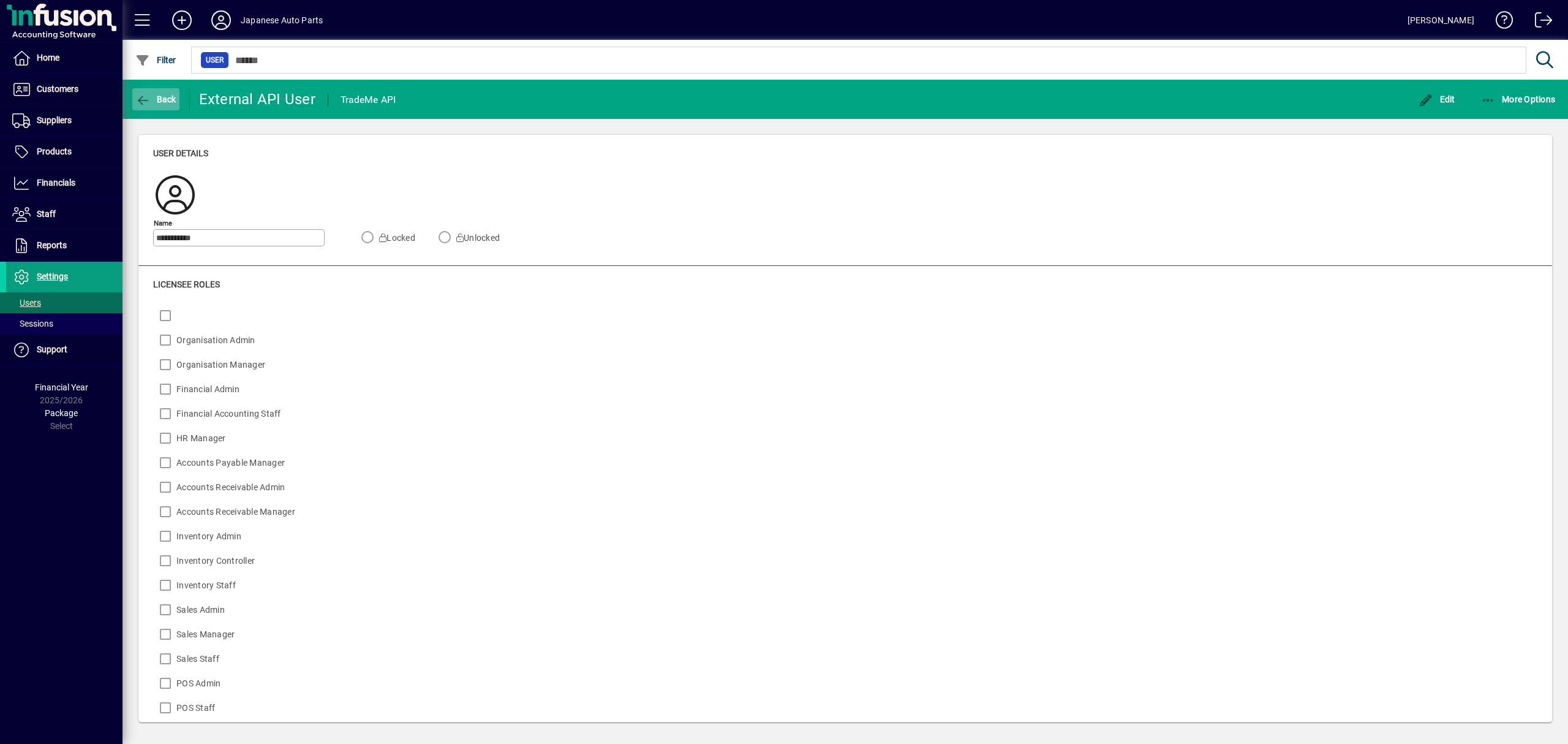
click at [153, 99] on span "Back" at bounding box center [156, 99] width 41 height 10
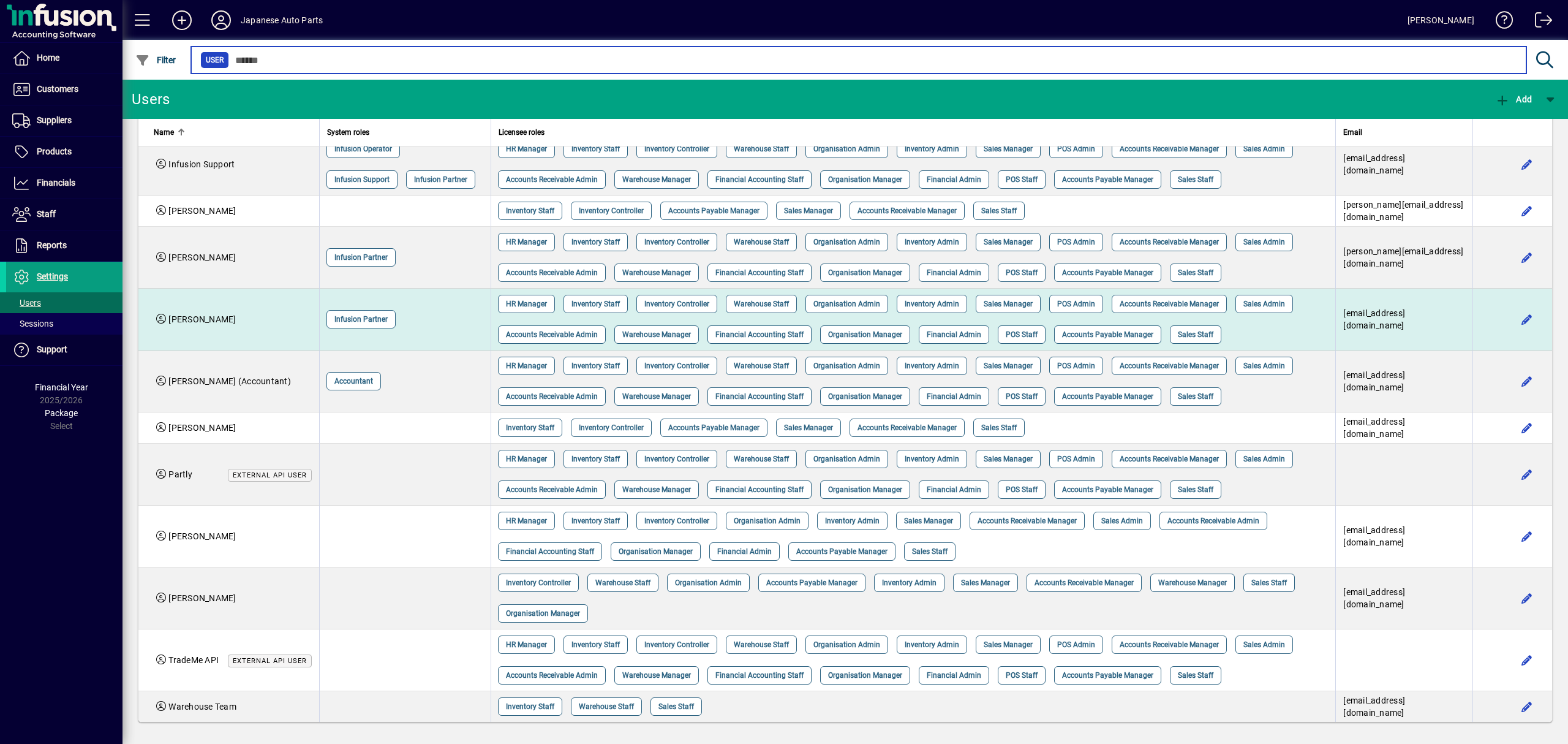
scroll to position [101, 0]
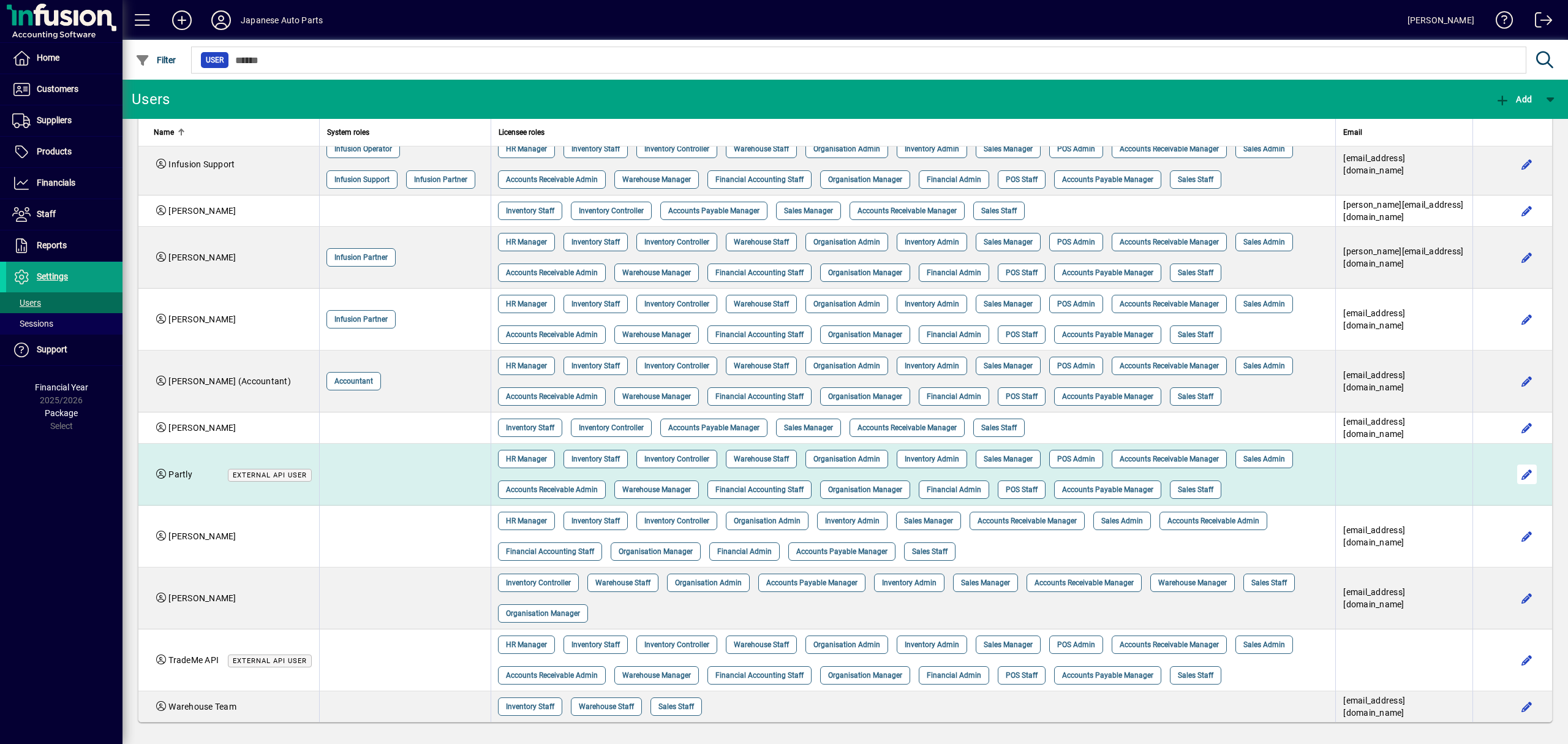
click at [1516, 464] on span "button" at bounding box center [1527, 474] width 29 height 29
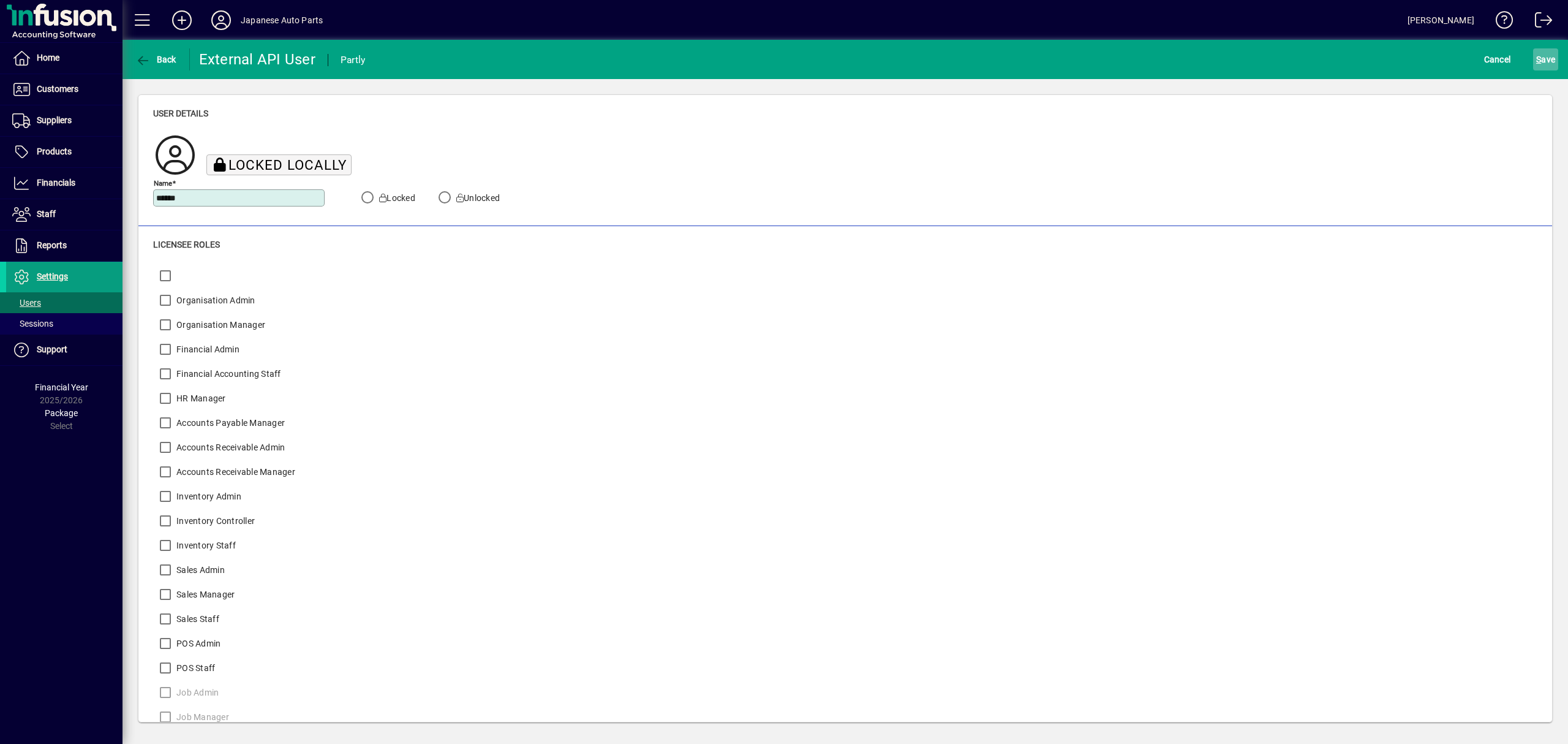
click at [1539, 59] on span "S" at bounding box center [1539, 60] width 5 height 10
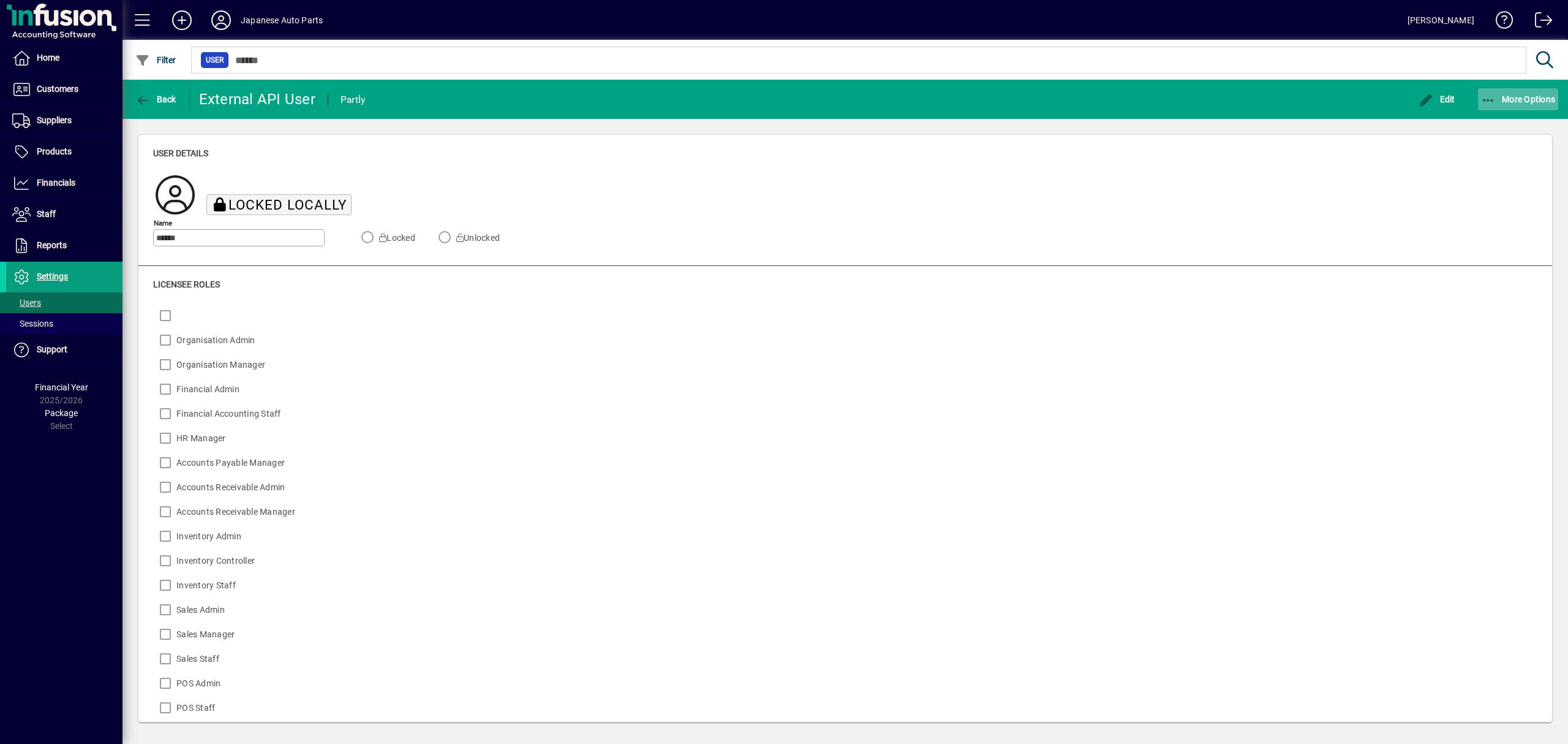
click at [1516, 104] on span "More Options" at bounding box center [1519, 99] width 75 height 10
click at [1416, 103] on div at bounding box center [784, 372] width 1568 height 744
click at [1438, 101] on span "Edit" at bounding box center [1437, 99] width 36 height 10
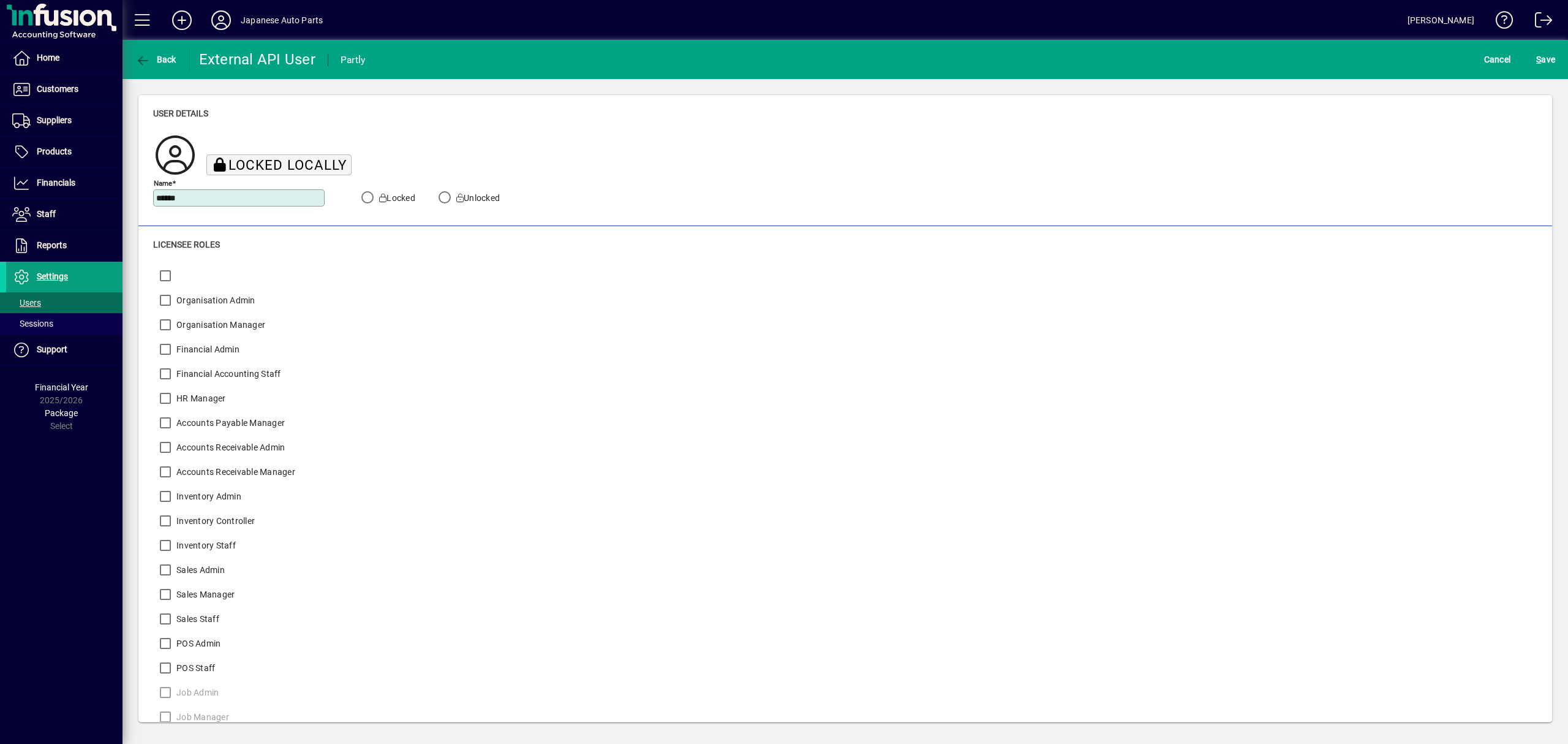
click at [461, 191] on label "Unlocked" at bounding box center [477, 197] width 46 height 12
click at [1545, 50] on span "S ave" at bounding box center [1545, 60] width 19 height 20
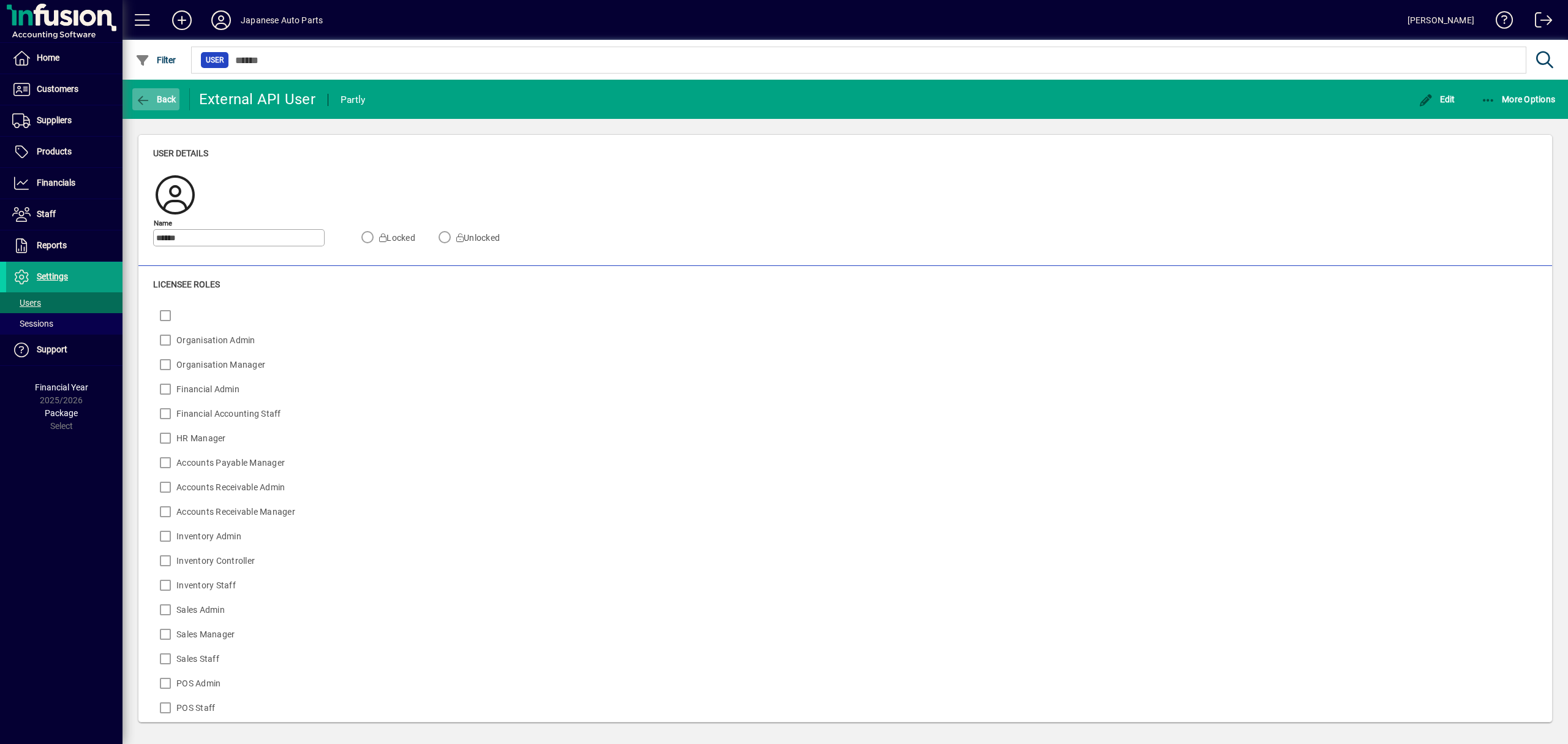
click at [166, 99] on span "Back" at bounding box center [156, 99] width 41 height 10
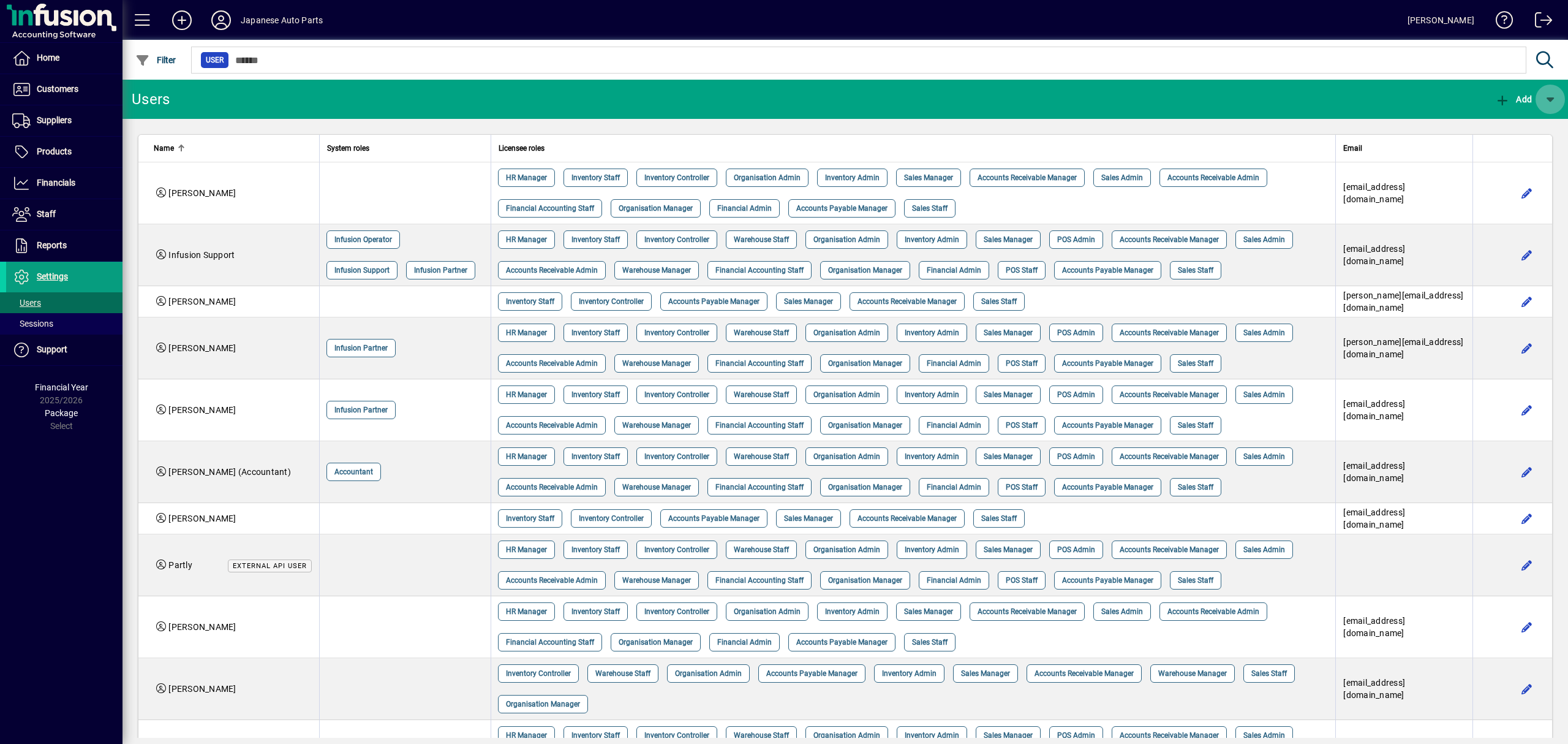
click at [1553, 96] on span "button" at bounding box center [1550, 99] width 29 height 29
click at [43, 331] on div at bounding box center [784, 372] width 1568 height 744
click at [35, 325] on span "Sessions" at bounding box center [32, 324] width 41 height 10
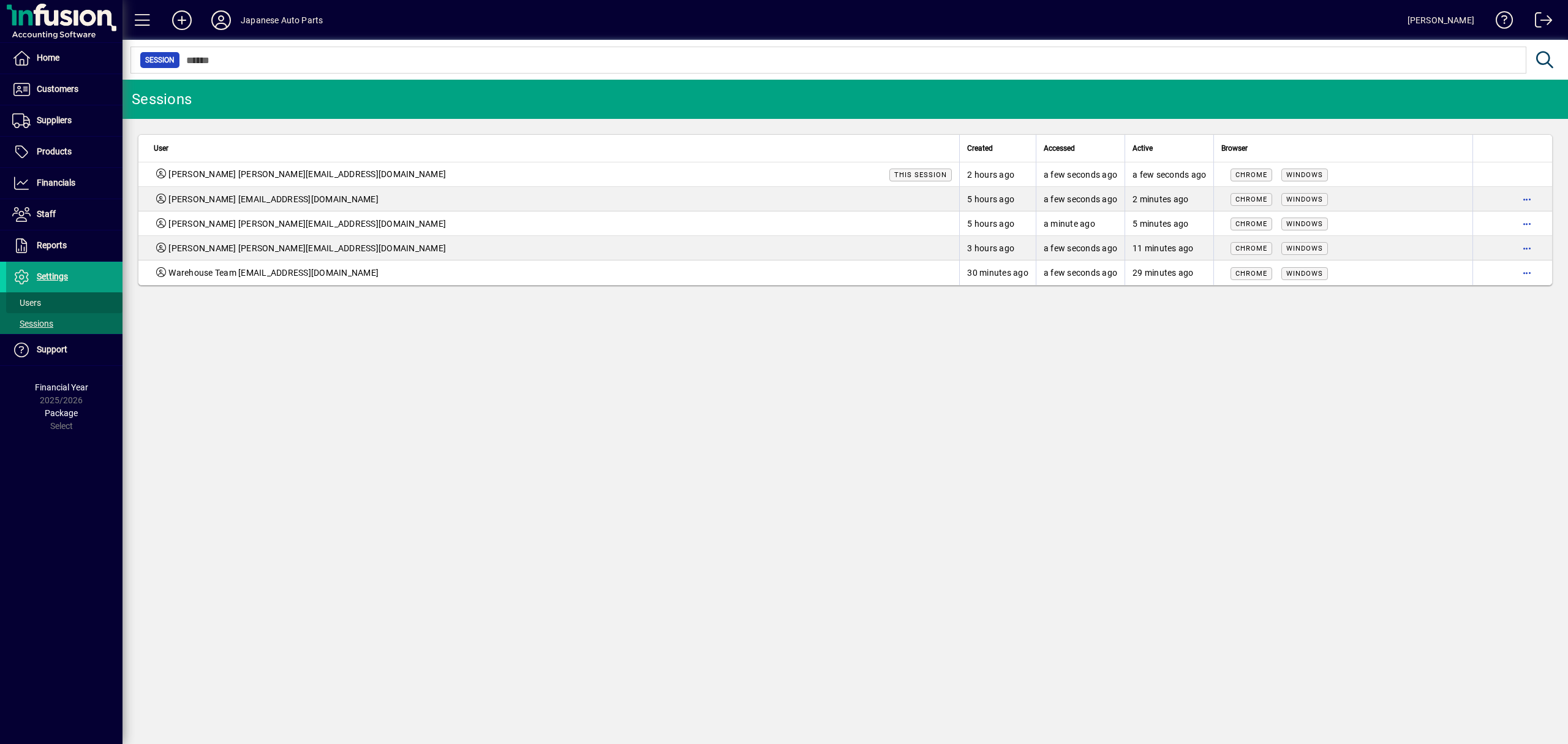
click at [26, 305] on span "Users" at bounding box center [26, 302] width 28 height 10
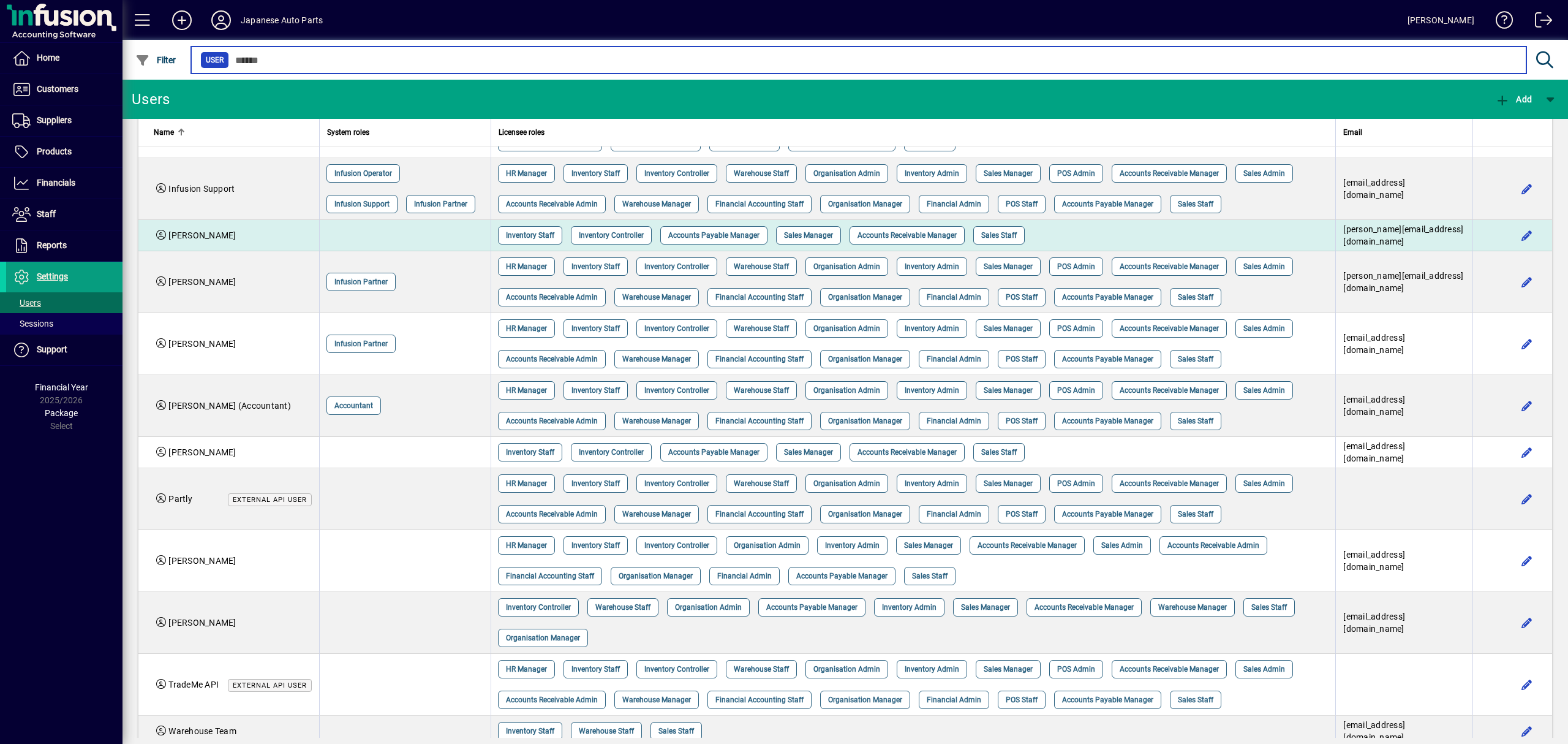
scroll to position [101, 0]
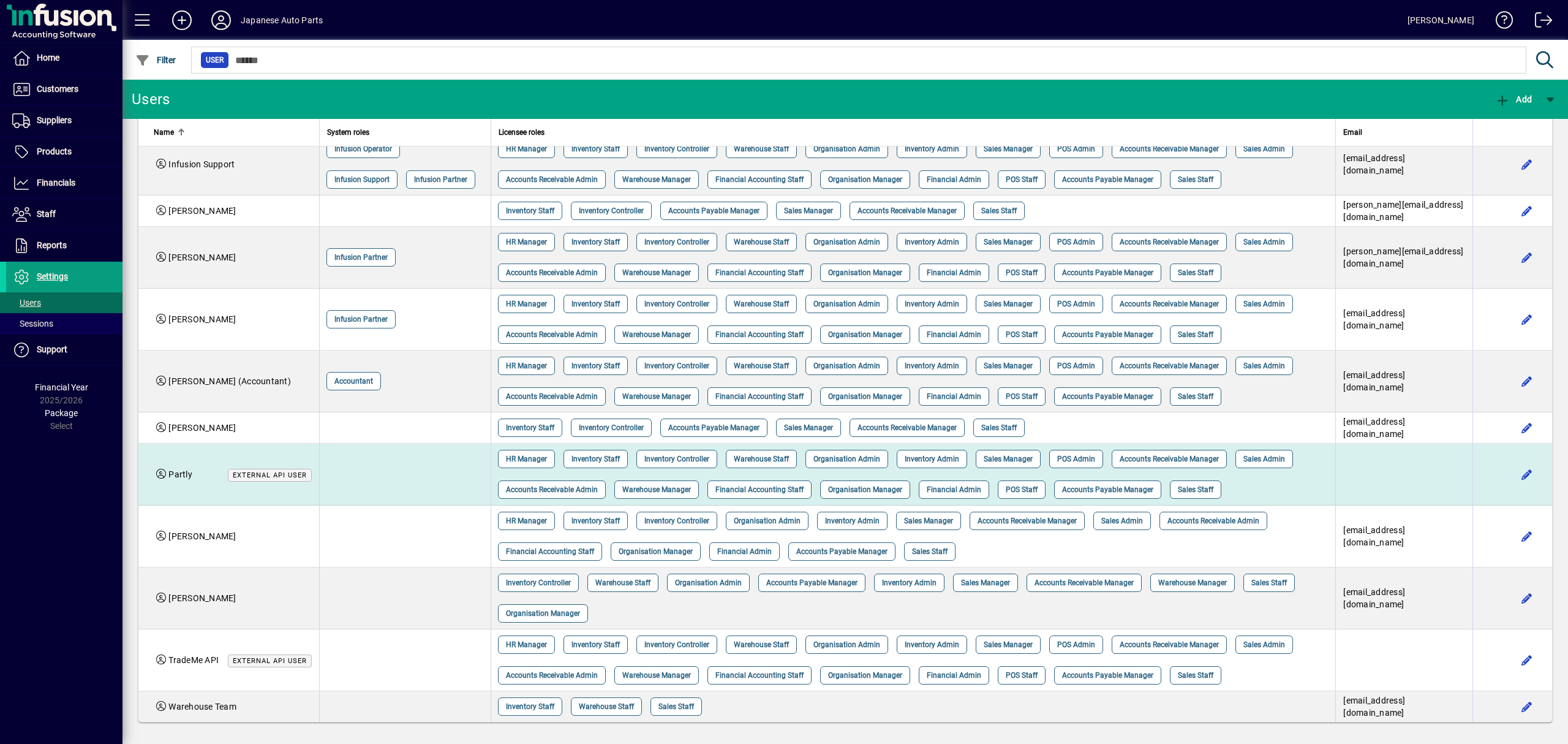
click at [266, 471] on span "External API user" at bounding box center [270, 475] width 75 height 8
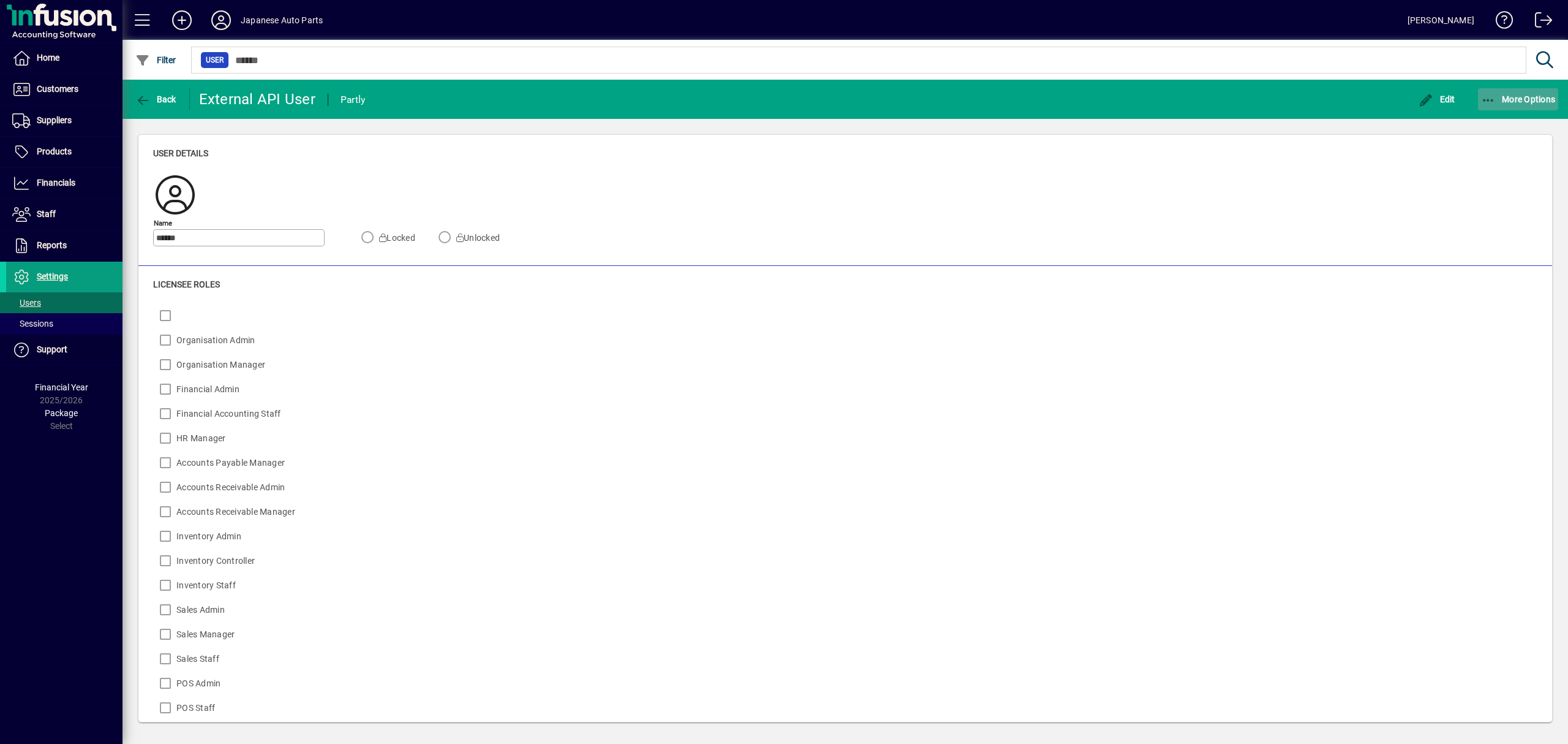
click at [1495, 104] on icon "button" at bounding box center [1490, 100] width 16 height 12
click at [1489, 130] on span "Create external API session" at bounding box center [1496, 126] width 126 height 15
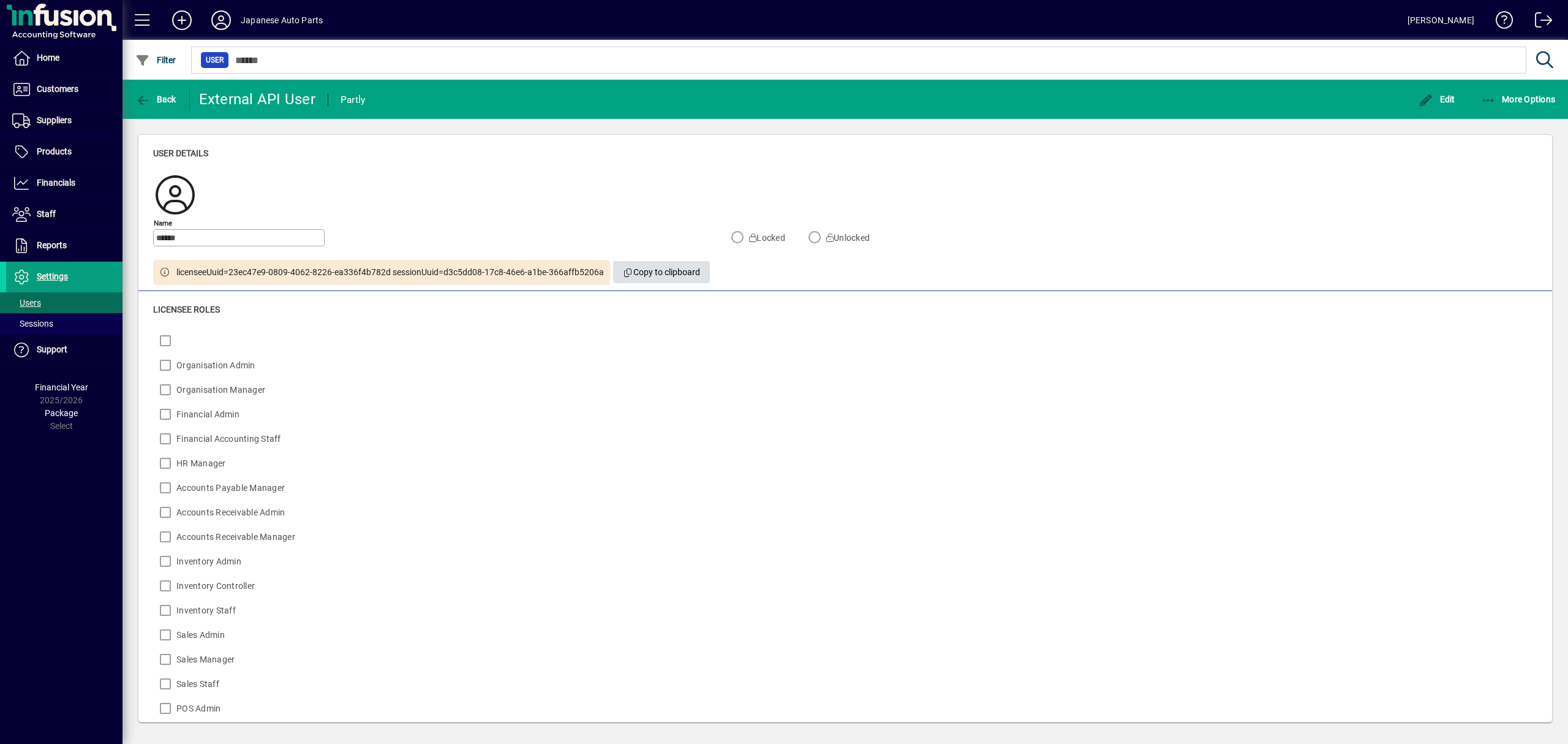
click at [653, 277] on span "Copy to clipboard" at bounding box center [661, 272] width 78 height 21
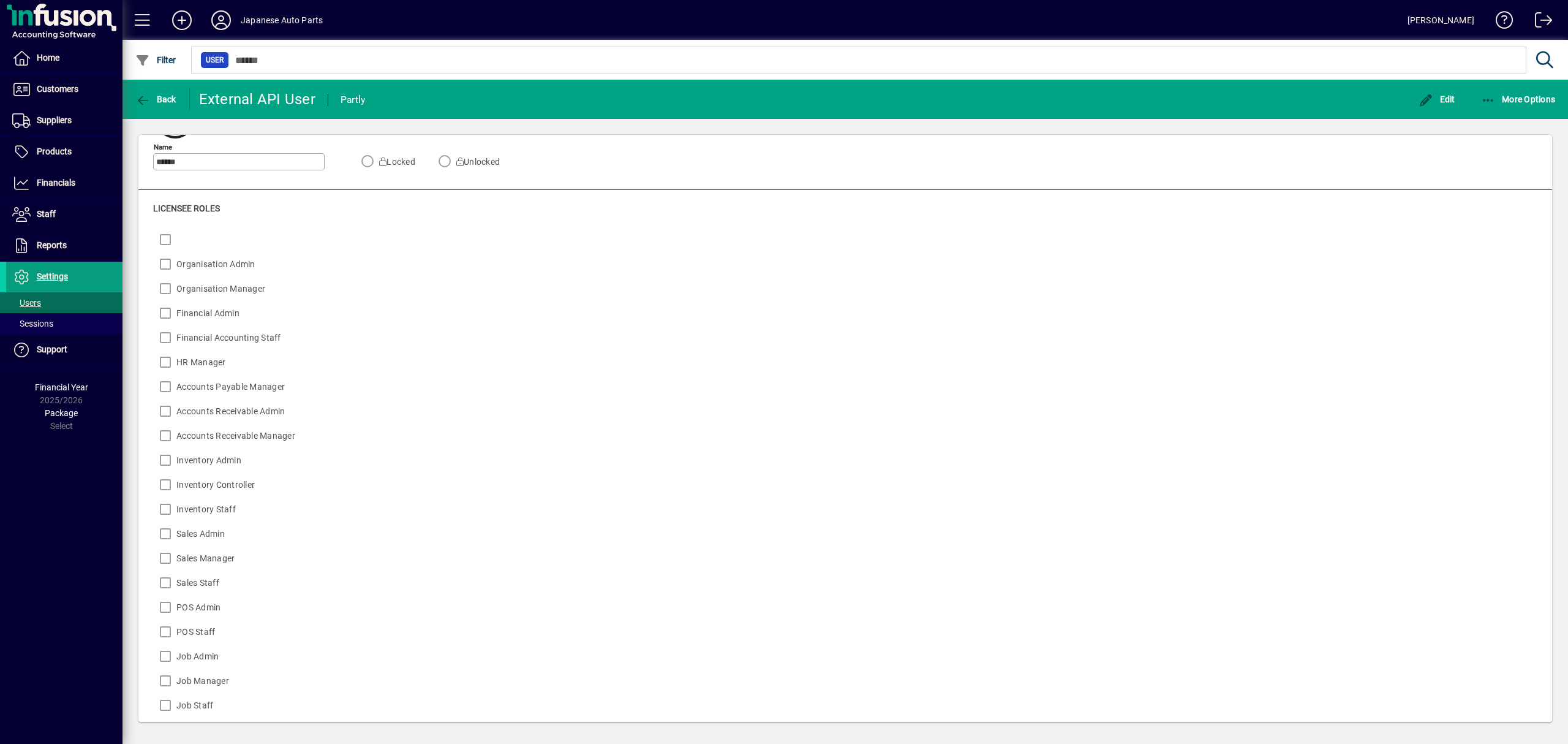
scroll to position [126, 0]
drag, startPoint x: 75, startPoint y: 161, endPoint x: 101, endPoint y: 149, distance: 28.6
click at [75, 161] on span at bounding box center [64, 152] width 117 height 29
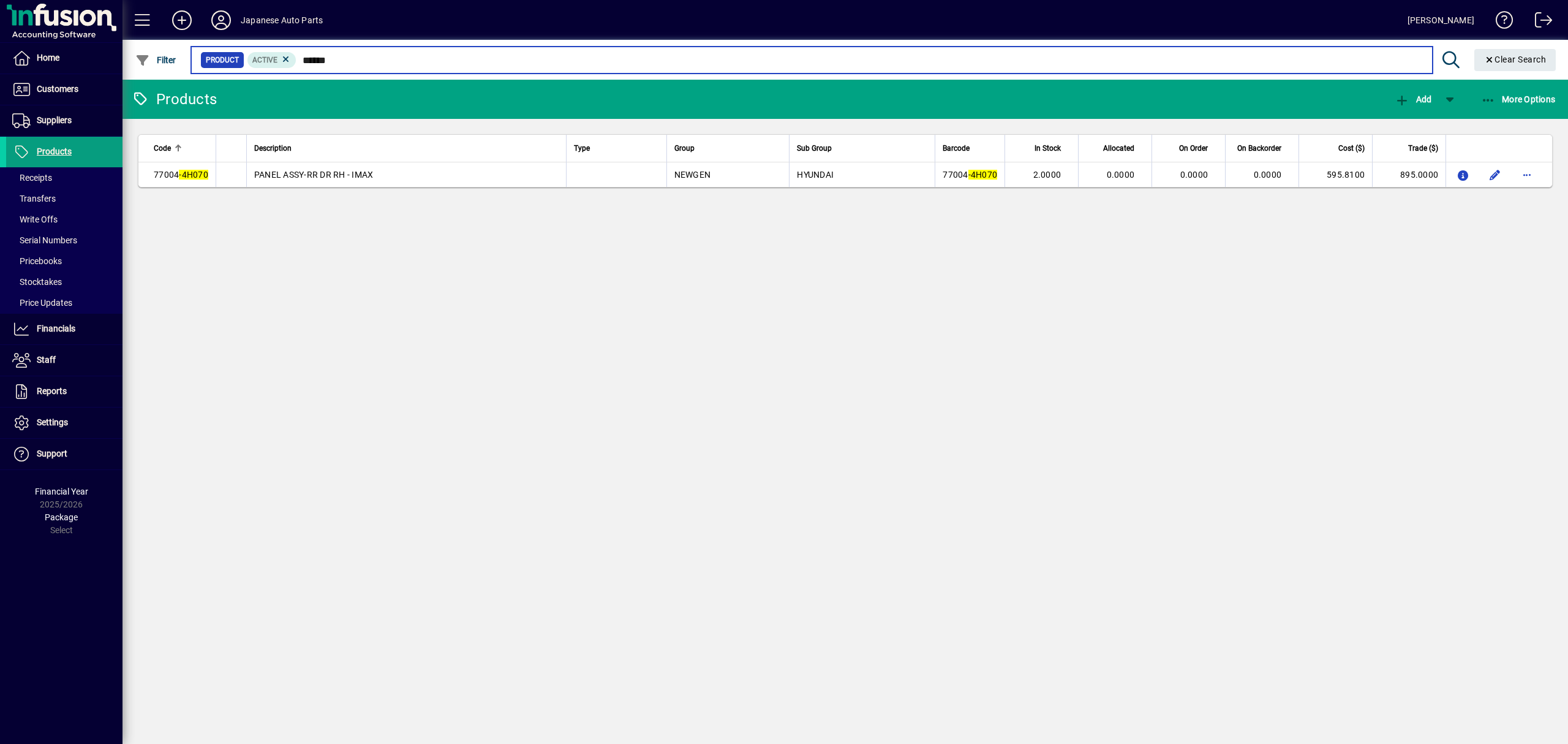
drag, startPoint x: 346, startPoint y: 60, endPoint x: 224, endPoint y: 60, distance: 122.0
click at [231, 60] on div "Product Active ******" at bounding box center [811, 59] width 1223 height 17
drag, startPoint x: 276, startPoint y: 56, endPoint x: 253, endPoint y: 56, distance: 23.0
click at [253, 56] on div "Product Active *******" at bounding box center [811, 59] width 1223 height 17
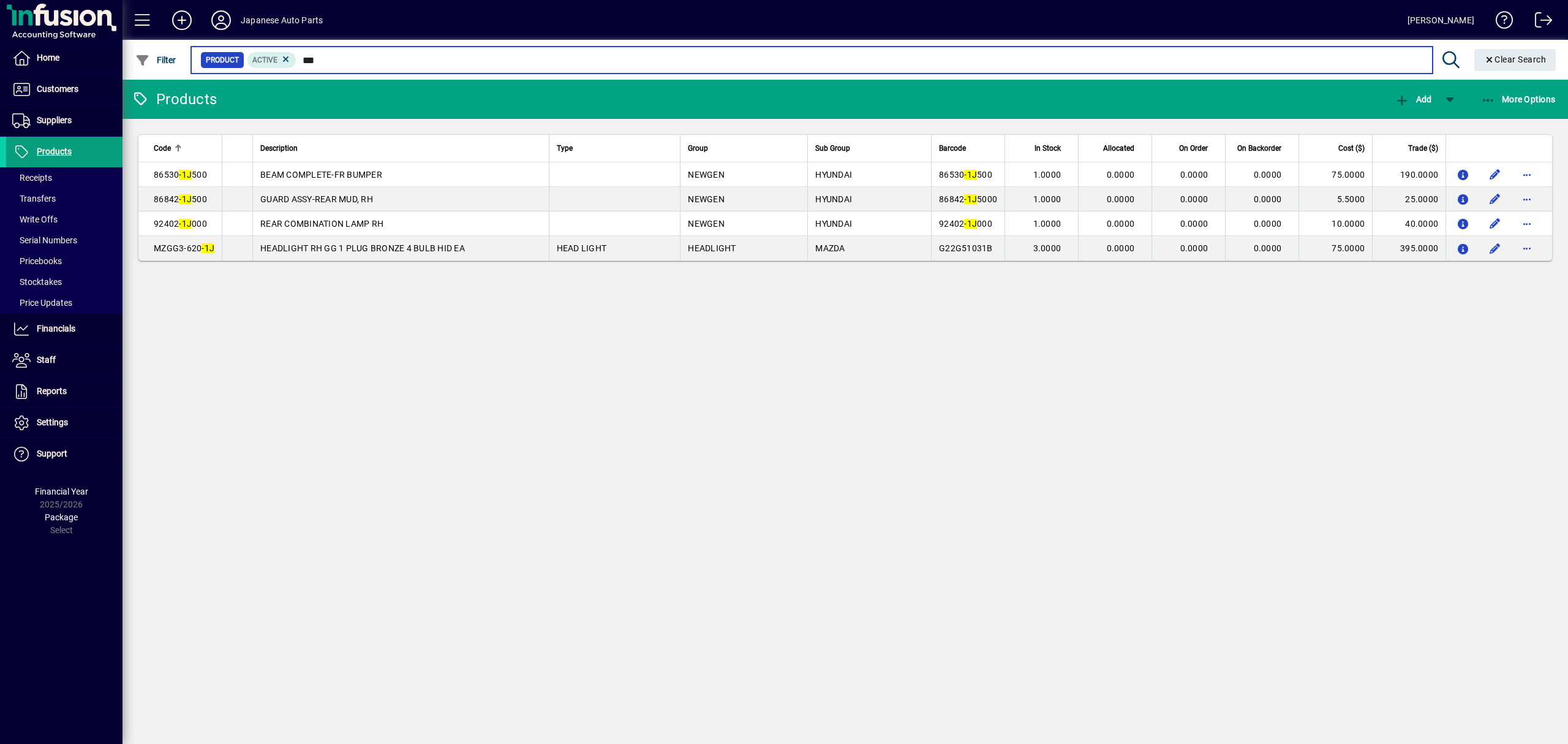
type input "***"
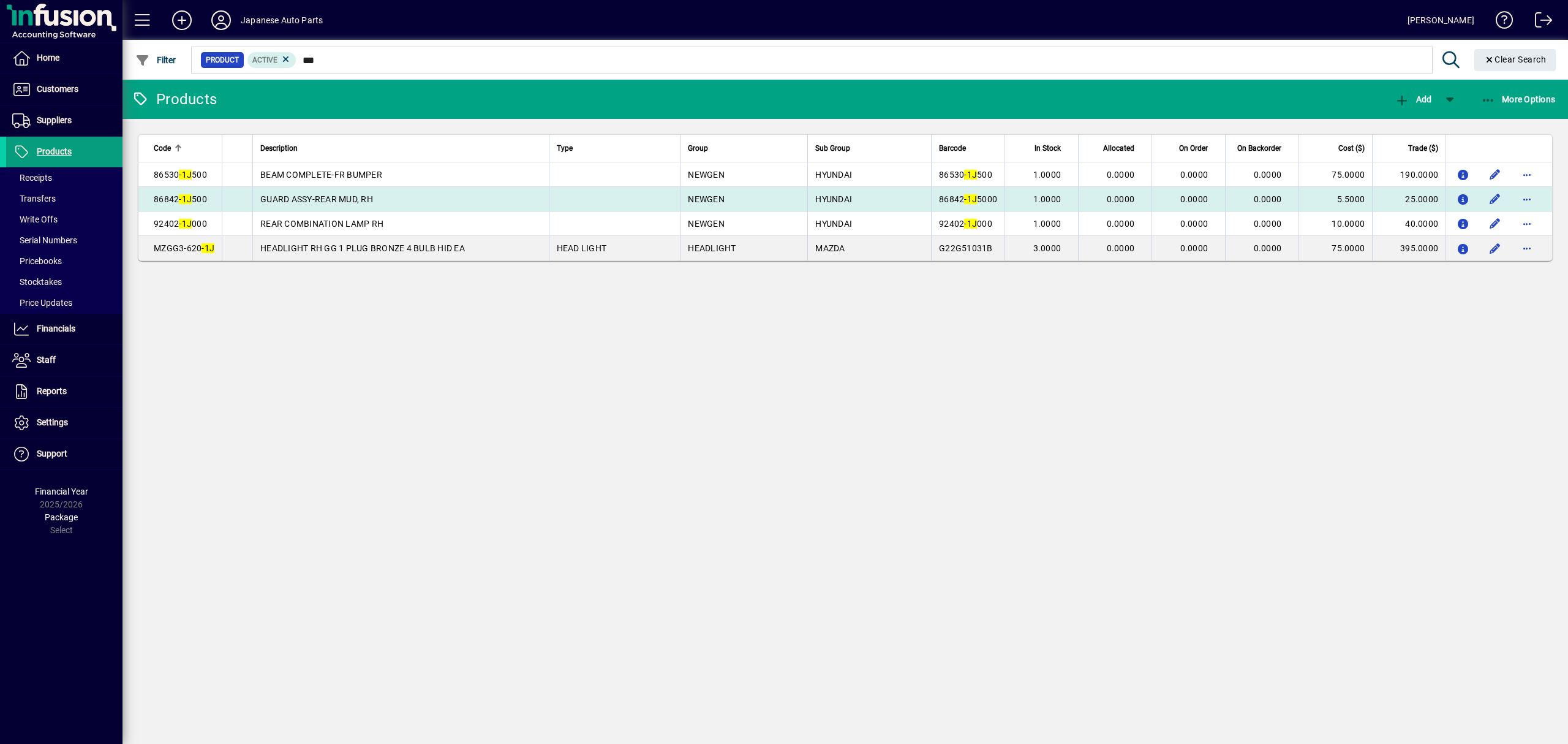
click at [192, 201] on span "86842 -1J 500" at bounding box center [181, 199] width 53 height 10
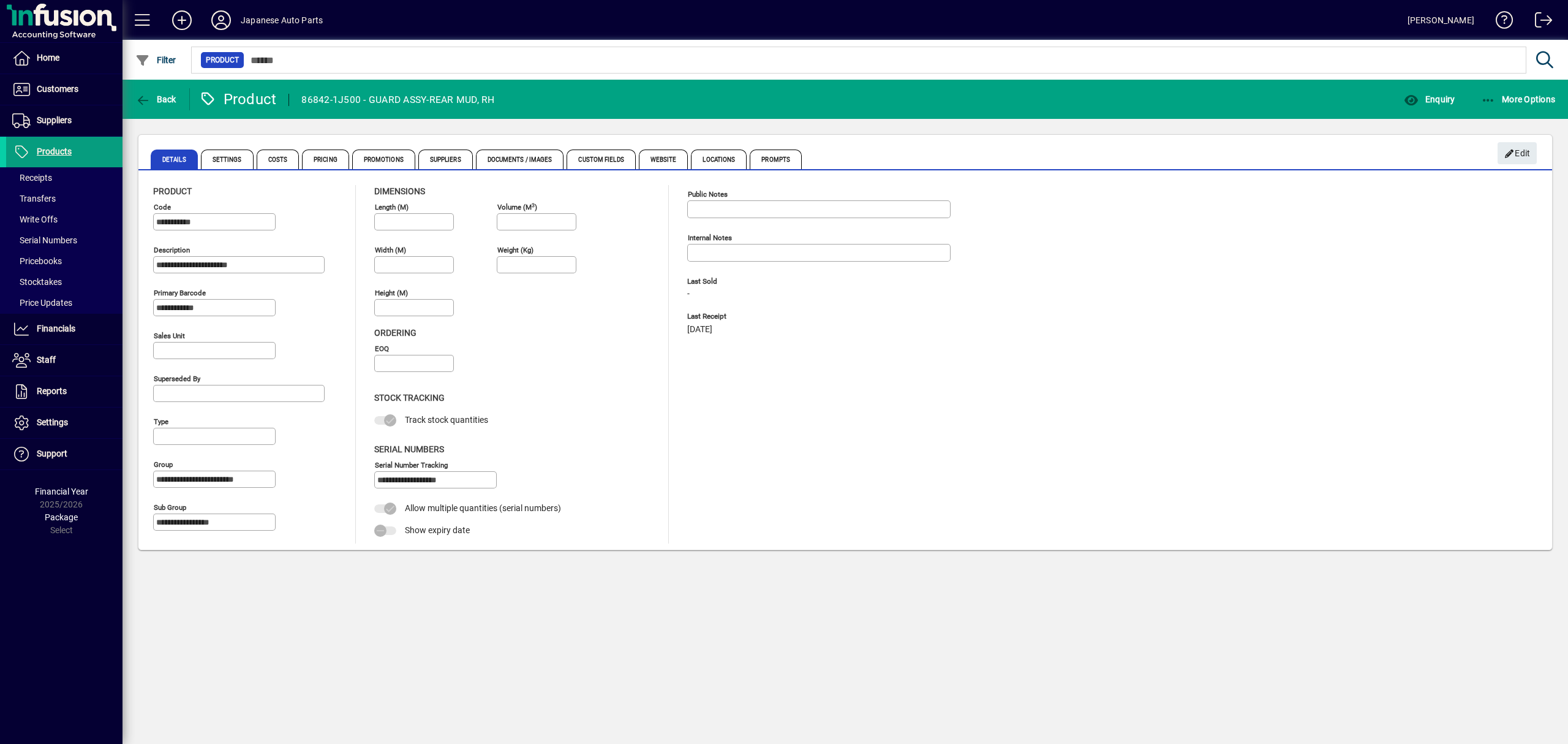
click at [213, 226] on input "**********" at bounding box center [215, 222] width 119 height 10
